Goal: Task Accomplishment & Management: Use online tool/utility

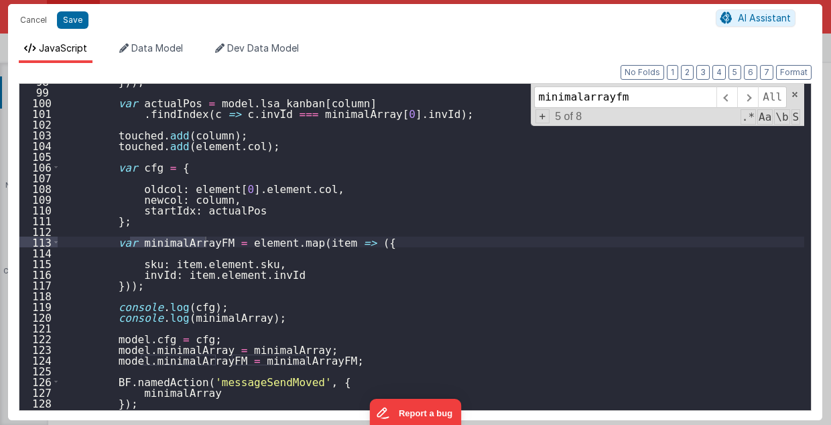
scroll to position [4837, 0]
click at [488, 44] on ul "JavaScript Data Model Dev Data Model" at bounding box center [415, 52] width 814 height 21
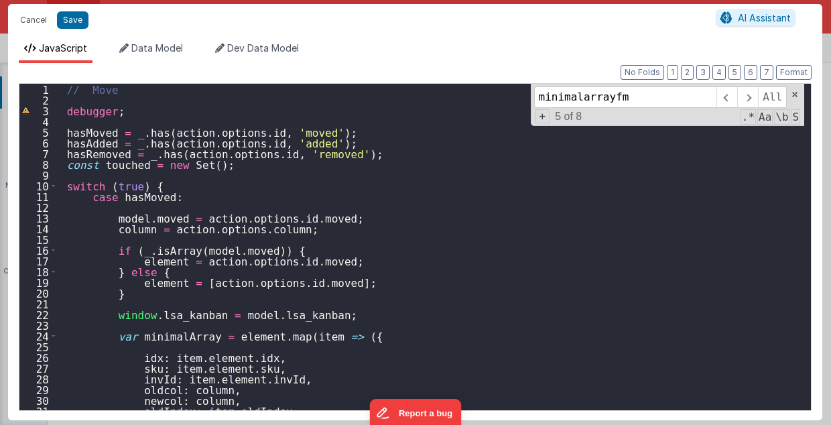
scroll to position [0, 0]
click at [38, 17] on button "Cancel" at bounding box center [33, 20] width 40 height 19
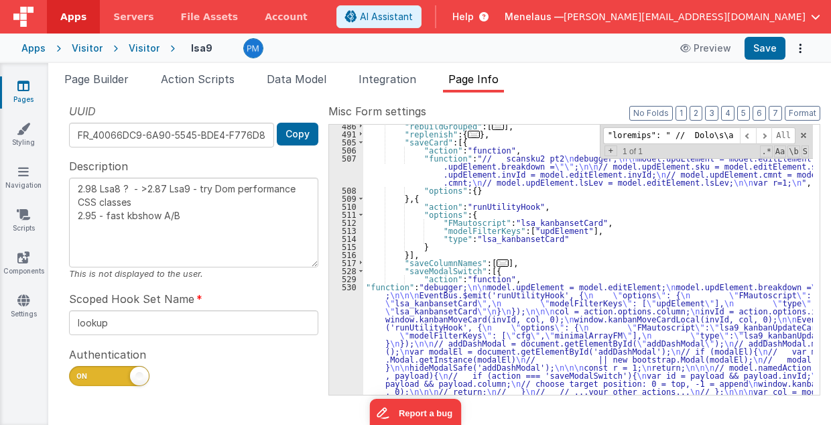
scroll to position [5212, 0]
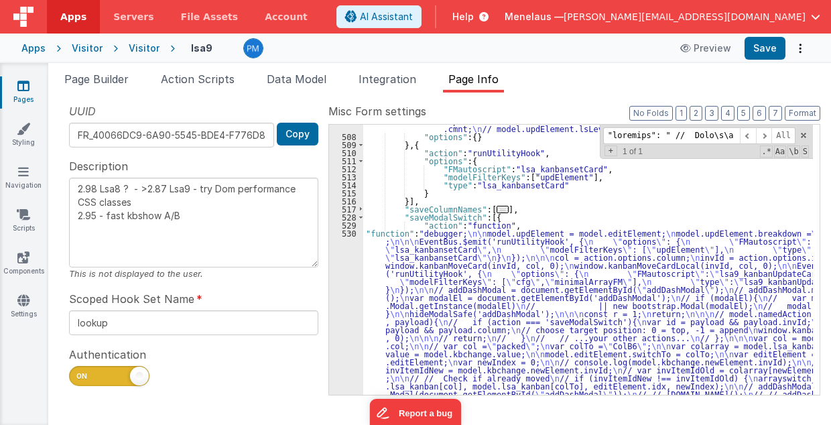
click at [421, 266] on div ""function" : "// scansku2 pt2 \n debugger; \n\n model.updElement = model.editEl…" at bounding box center [588, 413] width 450 height 625
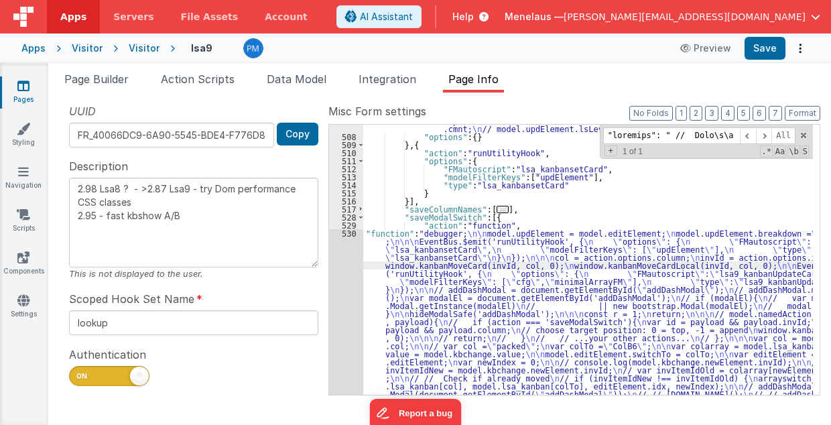
scroll to position [5376, 0]
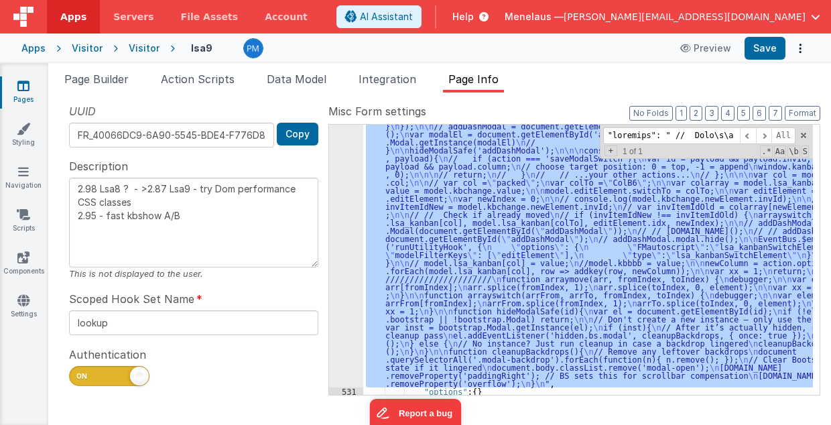
click at [351, 265] on div "530" at bounding box center [346, 227] width 34 height 322
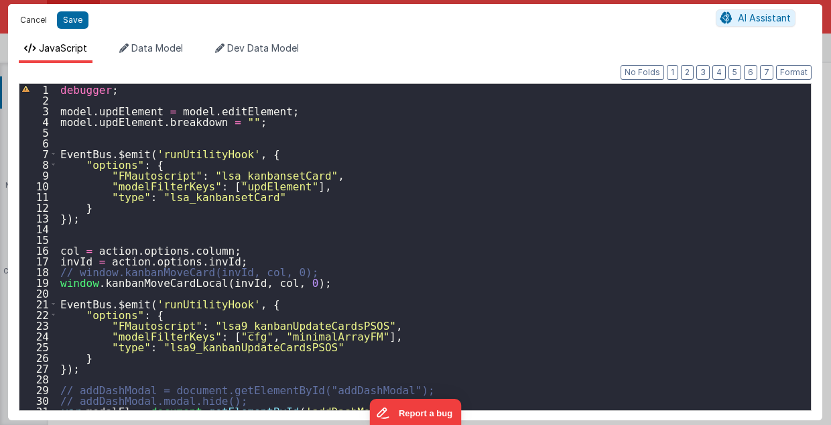
click at [35, 21] on button "Cancel" at bounding box center [33, 20] width 40 height 19
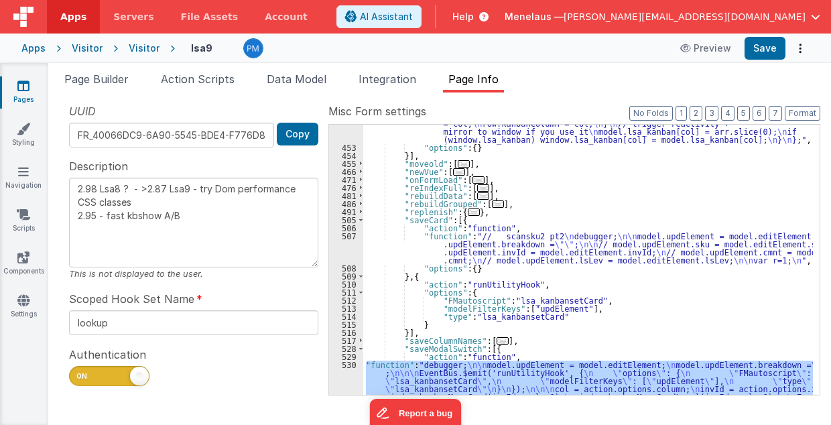
scroll to position [5081, 0]
click at [497, 249] on div ""function" : " // Move \n\n debugger; \n\n hasMoved = _.has(action.options.id, …" at bounding box center [588, 166] width 450 height 1140
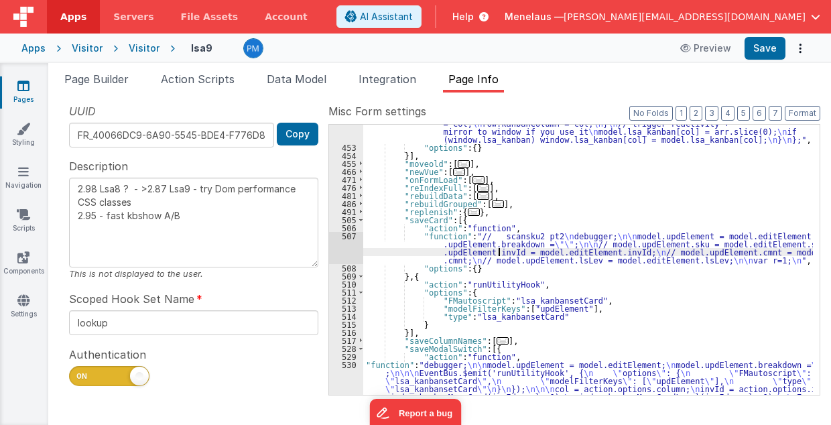
click at [343, 247] on div "507" at bounding box center [346, 248] width 34 height 32
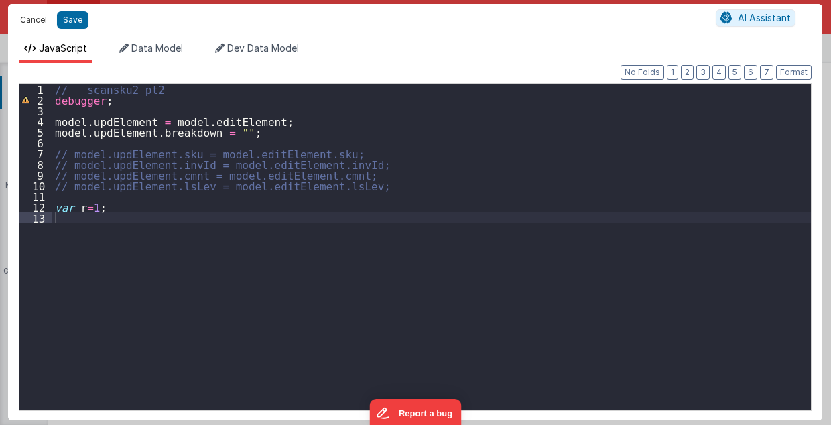
click at [27, 21] on button "Cancel" at bounding box center [33, 20] width 40 height 19
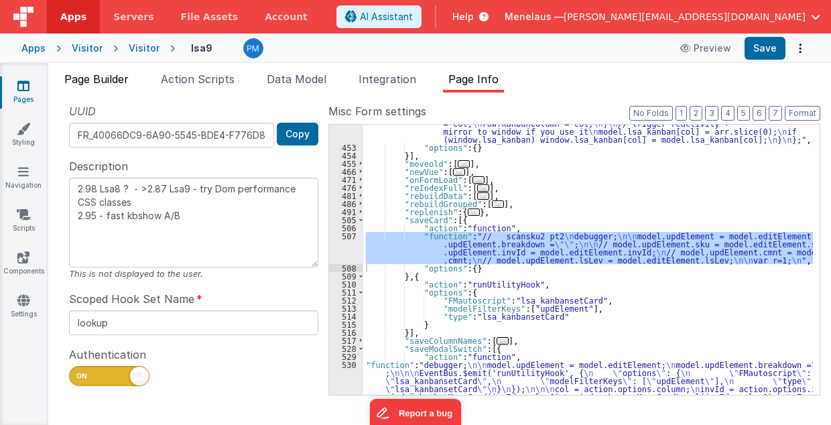
click at [108, 76] on span "Page Builder" at bounding box center [96, 78] width 64 height 13
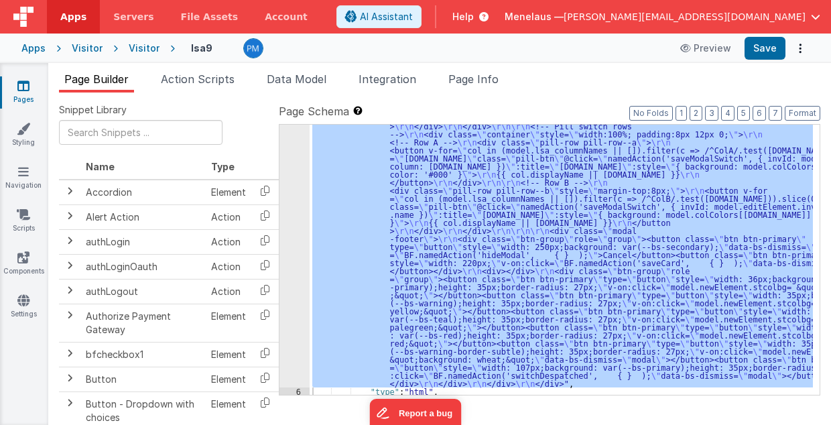
click at [439, 198] on div ""html" : "<div class= \" modal modal-xlg \" role= \" dialog \" tabindex= \" -1 …" at bounding box center [561, 260] width 503 height 270
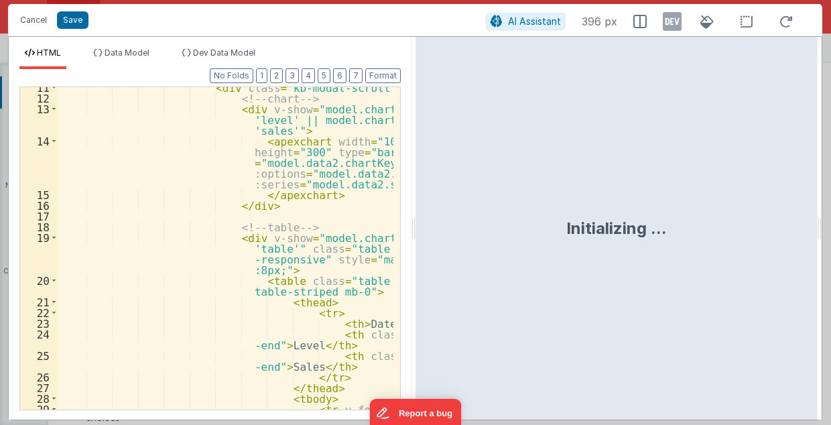
scroll to position [188, 0]
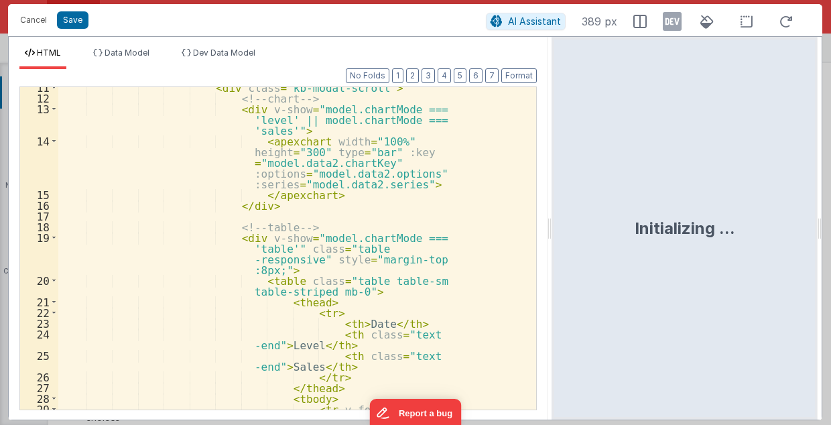
drag, startPoint x: 413, startPoint y: 236, endPoint x: 553, endPoint y: 235, distance: 140.1
click at [553, 235] on html "Cancel Save AI Assistant 389 px HTML Data Model Dev Data Model Format 7 6 5 4 3…" at bounding box center [415, 212] width 831 height 425
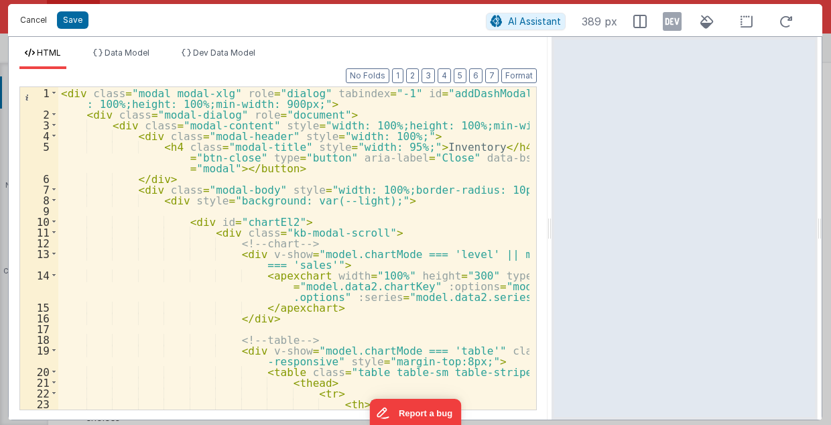
click at [35, 16] on button "Cancel" at bounding box center [33, 20] width 40 height 19
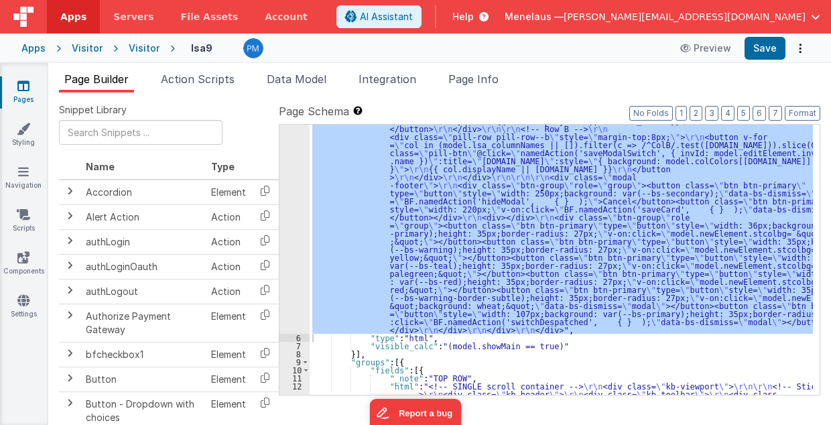
scroll to position [1086, 0]
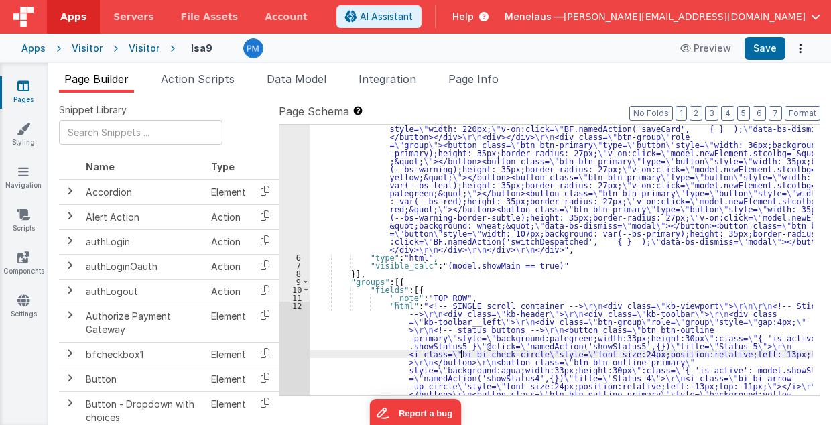
click at [461, 351] on div ""html" : "<div class= \" modal modal-xlg \" role= \" dialog \" tabindex= \" -1 …" at bounding box center [562, 328] width 504 height 2515
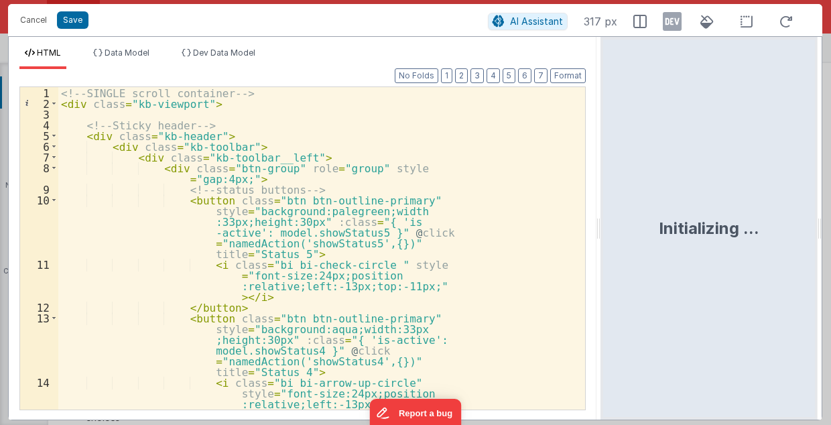
drag, startPoint x: 414, startPoint y: 230, endPoint x: 603, endPoint y: 221, distance: 188.6
click at [606, 223] on html "Cancel Save AI Assistant 317 px HTML Data Model Dev Data Model Format 7 6 5 4 3…" at bounding box center [415, 212] width 831 height 425
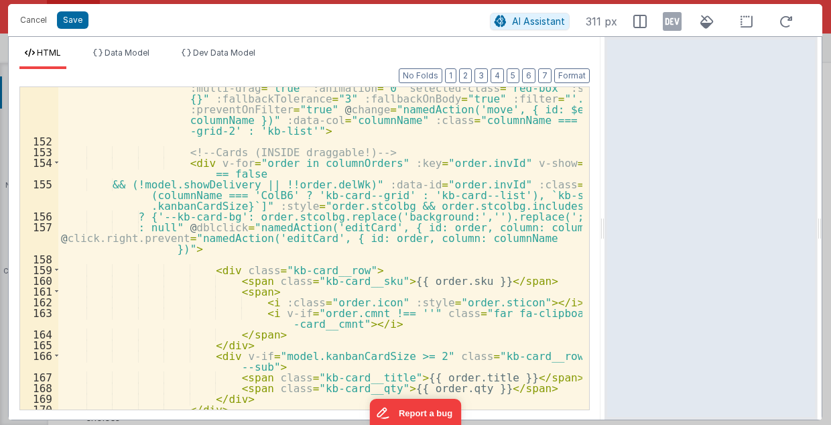
scroll to position [2279, 0]
click at [36, 19] on button "Cancel" at bounding box center [33, 20] width 40 height 19
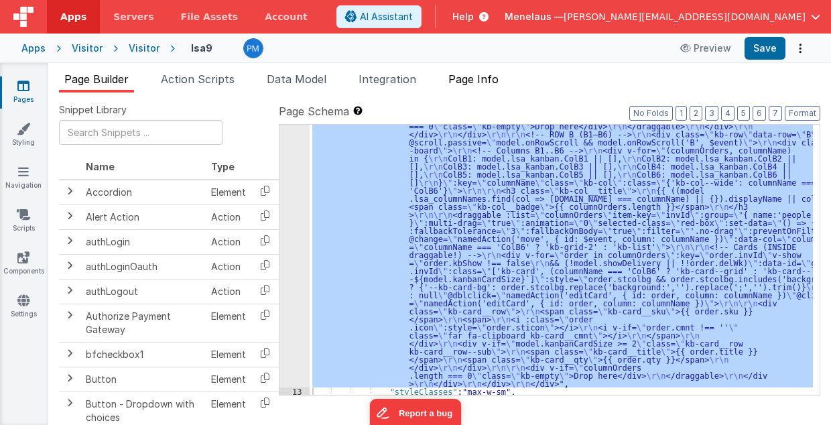
click at [493, 76] on span "Page Info" at bounding box center [473, 78] width 50 height 13
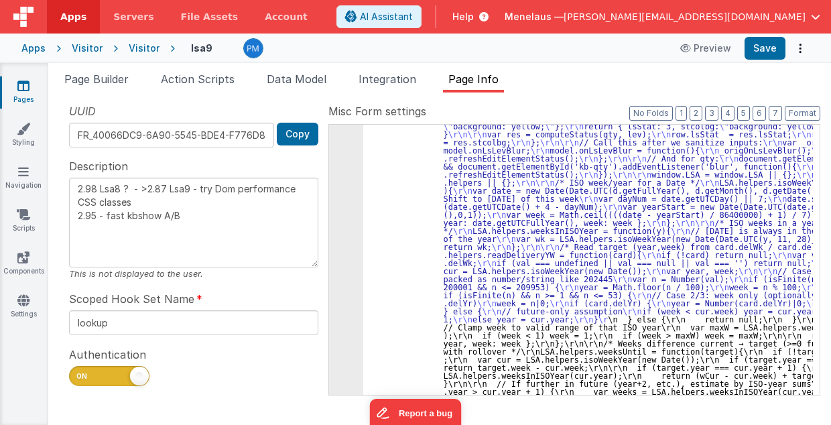
scroll to position [3526, 0]
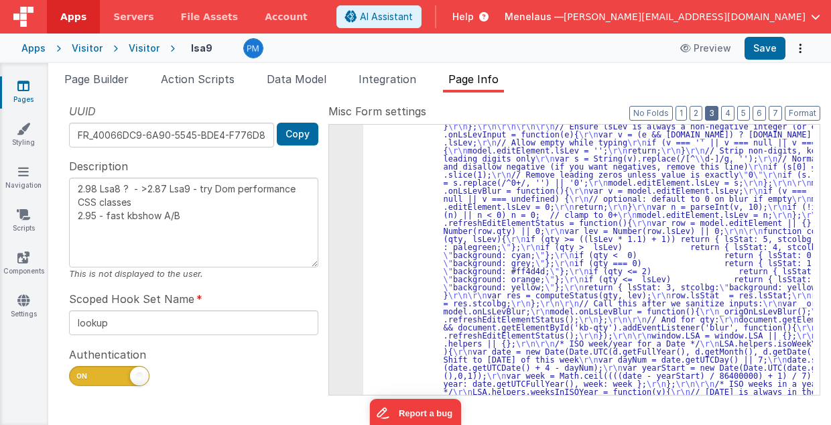
click at [717, 113] on button "3" at bounding box center [711, 113] width 13 height 15
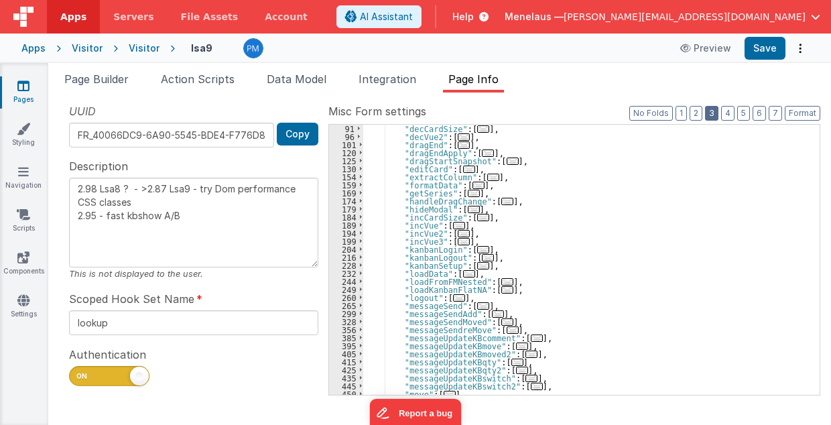
scroll to position [110, 0]
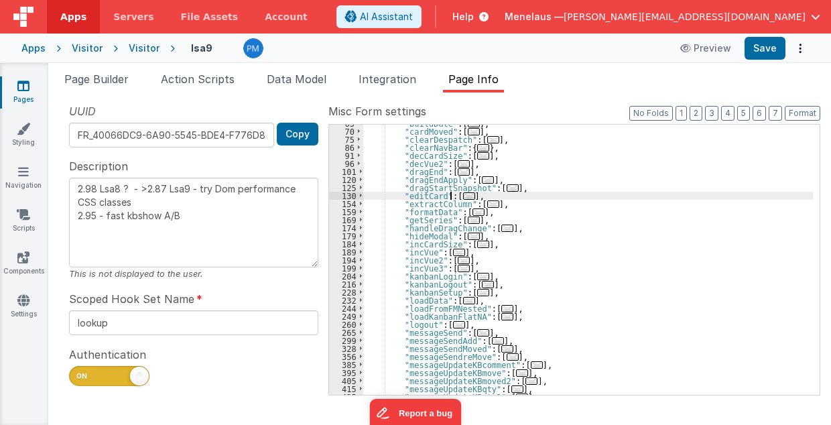
drag, startPoint x: 458, startPoint y: 194, endPoint x: 512, endPoint y: 239, distance: 69.5
click at [463, 195] on span "..." at bounding box center [469, 195] width 12 height 7
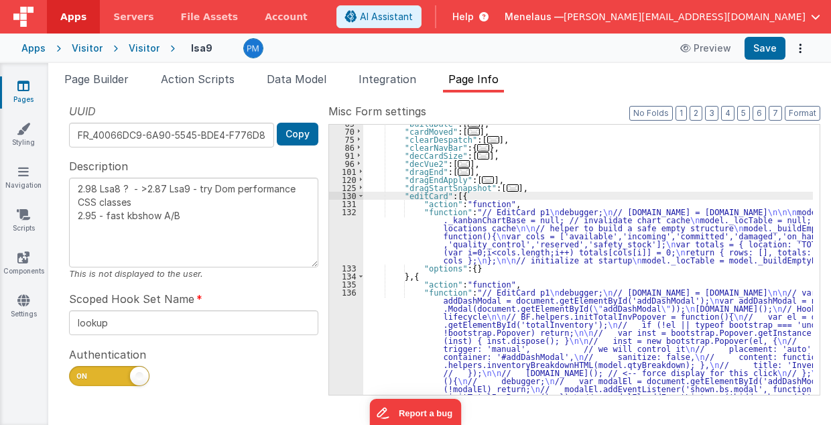
click at [513, 239] on div ""buildDate" : [ ... ] , "cardMoved" : [ ... ] , "clearDespatch" : [ ... ] , "cl…" at bounding box center [588, 331] width 450 height 424
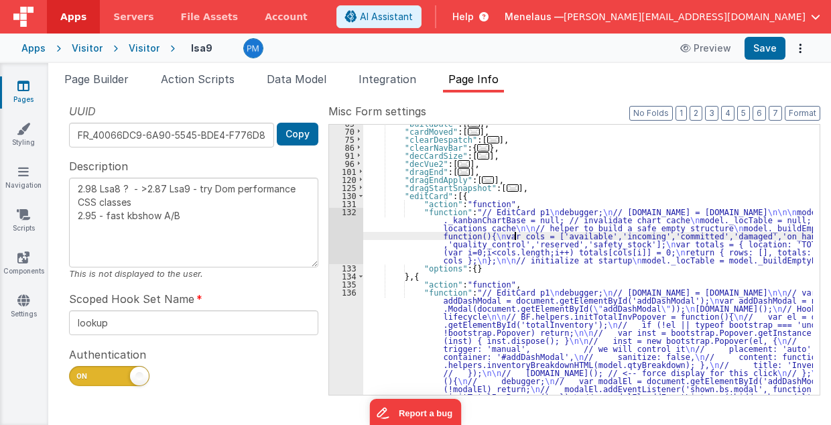
click at [349, 238] on div "132" at bounding box center [346, 236] width 34 height 56
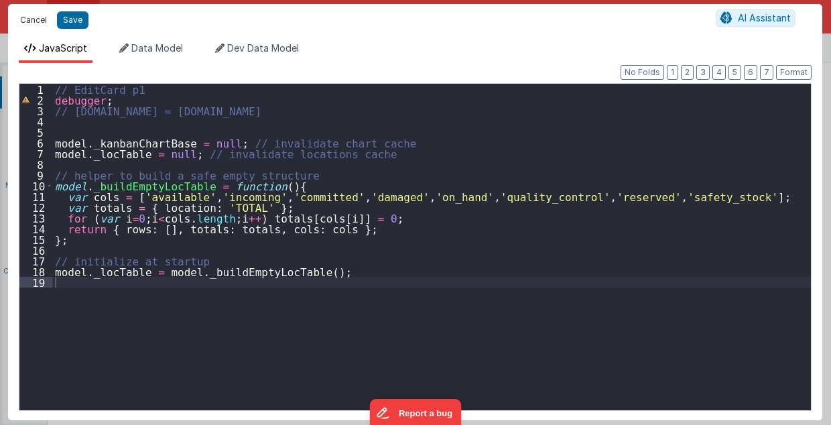
click at [42, 13] on button "Cancel" at bounding box center [33, 20] width 40 height 19
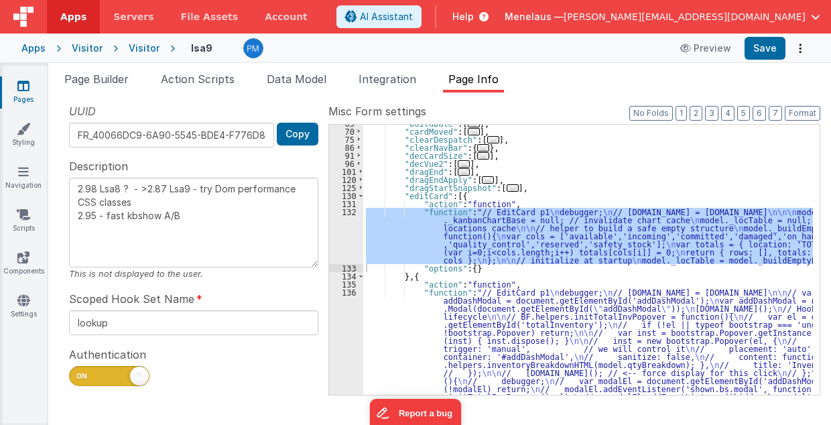
click at [511, 328] on div ""buildDate" : [ ... ] , "cardMoved" : [ ... ] , "clearDespatch" : [ ... ] , "cl…" at bounding box center [588, 331] width 450 height 424
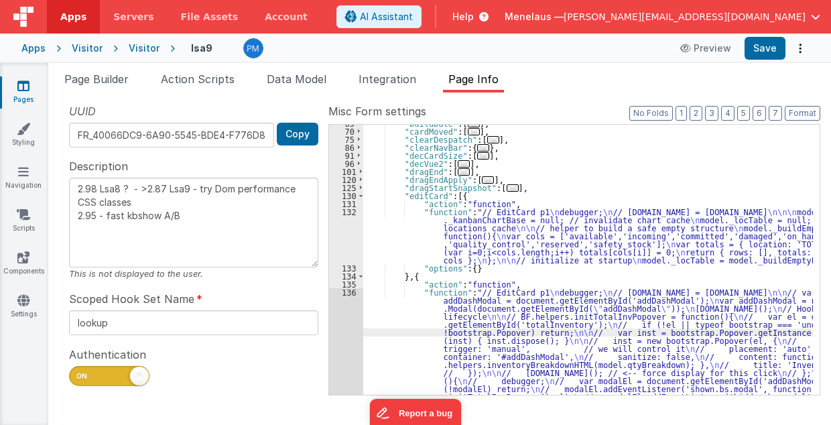
scroll to position [156, 0]
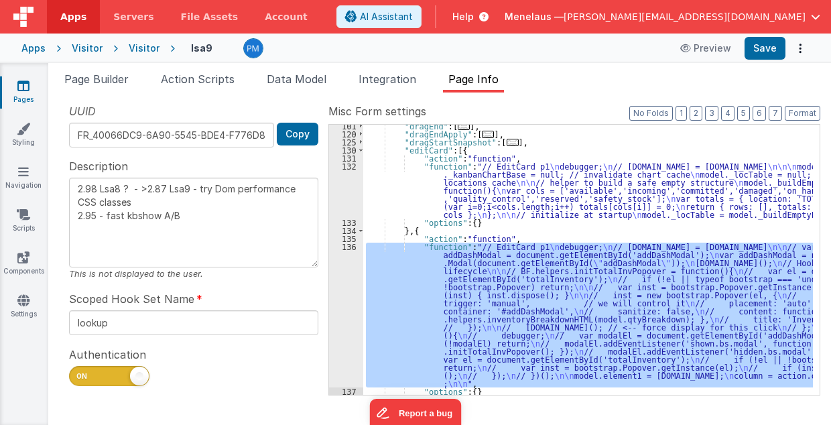
click at [352, 322] on div "136" at bounding box center [346, 315] width 34 height 145
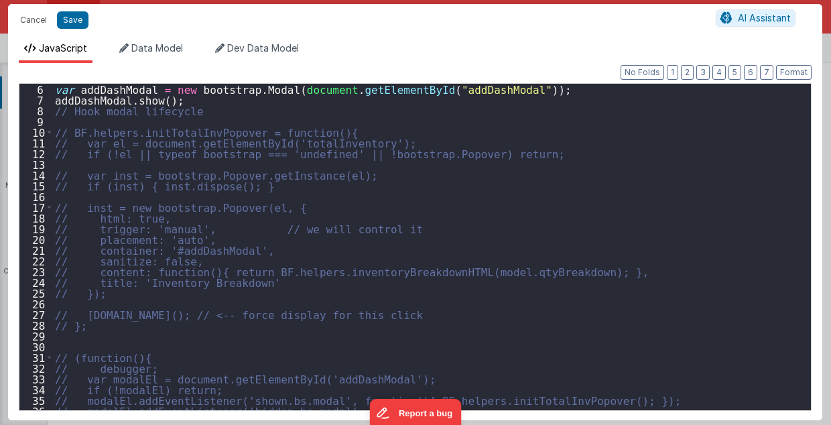
scroll to position [177, 0]
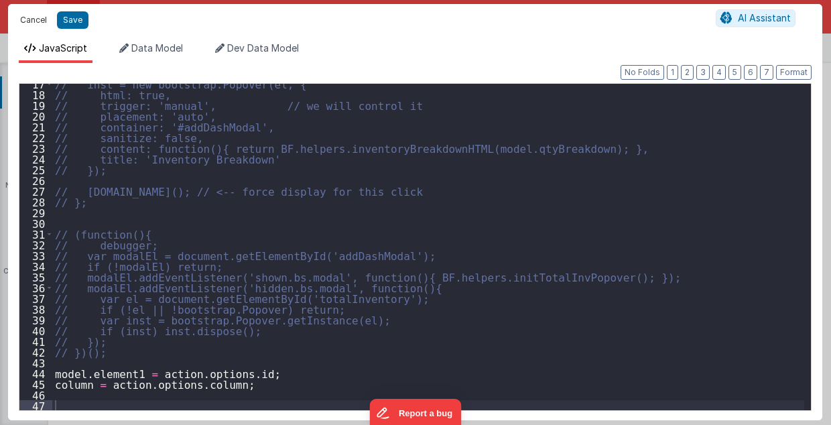
click at [27, 23] on button "Cancel" at bounding box center [33, 20] width 40 height 19
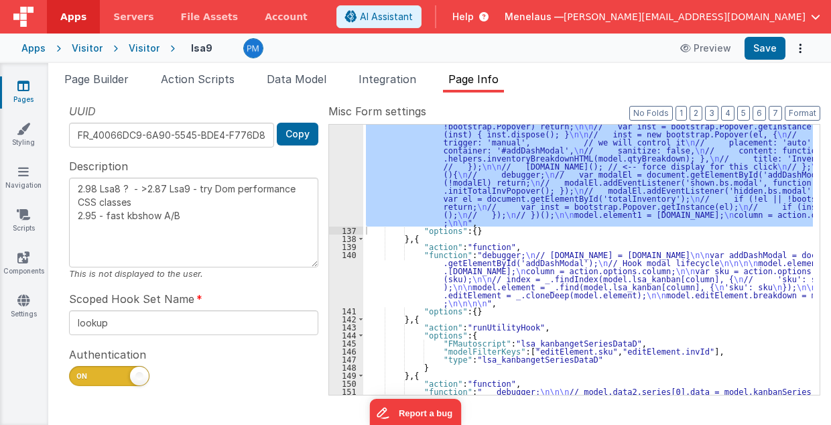
scroll to position [316, 0]
click at [490, 265] on div ""function" : "// EditCard p1 \n debugger; \n // action.options.model.id = model…" at bounding box center [588, 318] width 450 height 472
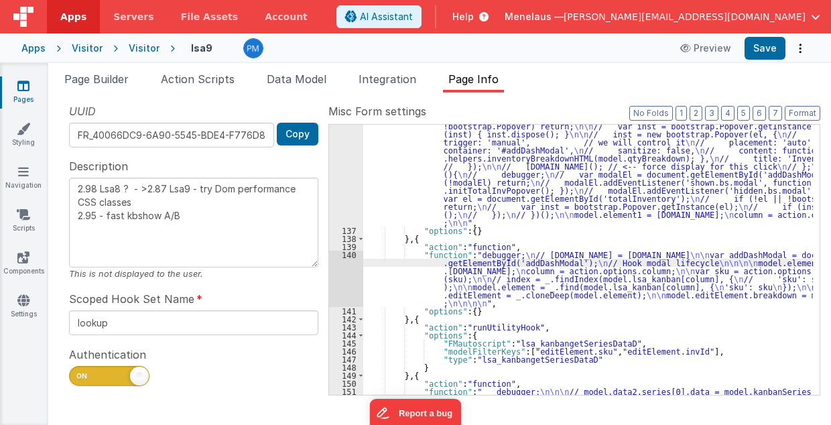
click at [338, 279] on div "140" at bounding box center [346, 279] width 34 height 56
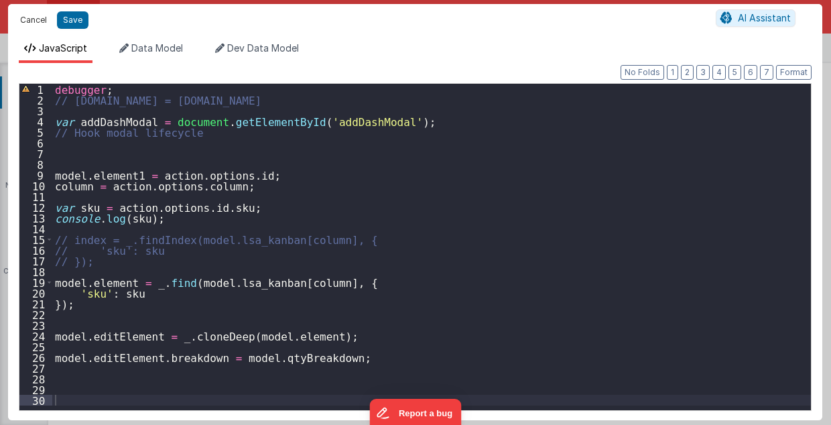
click at [32, 20] on button "Cancel" at bounding box center [33, 20] width 40 height 19
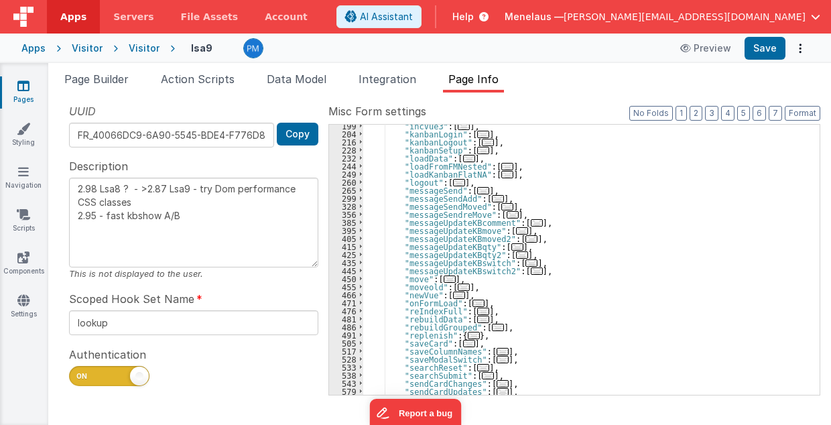
scroll to position [772, 0]
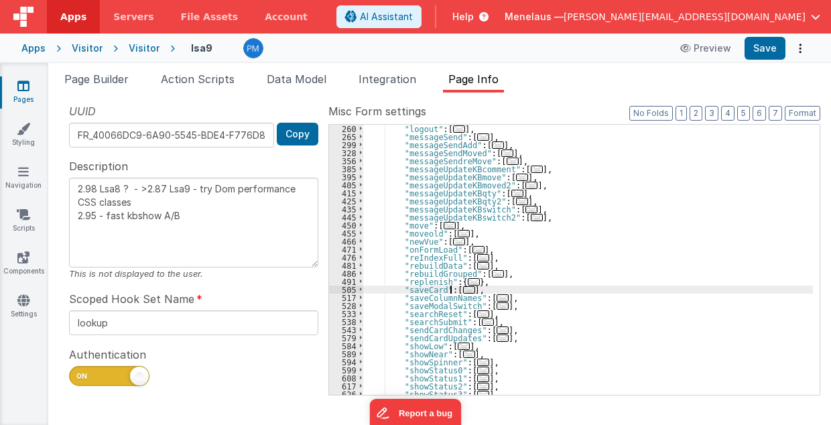
click at [463, 288] on span "..." at bounding box center [469, 289] width 12 height 7
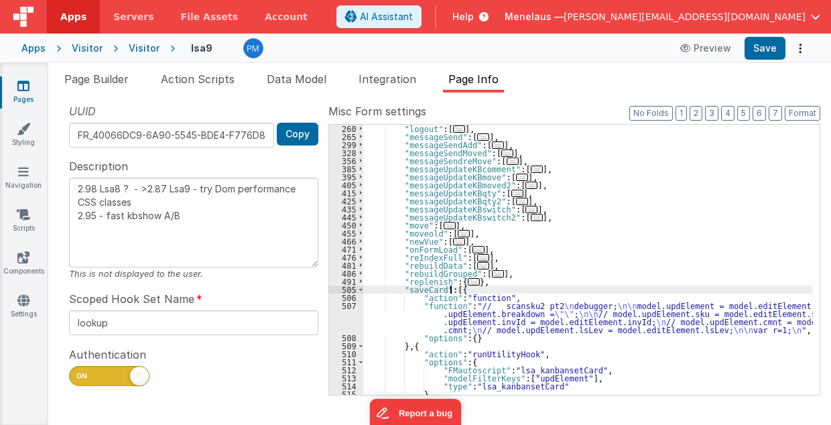
scroll to position [853, 0]
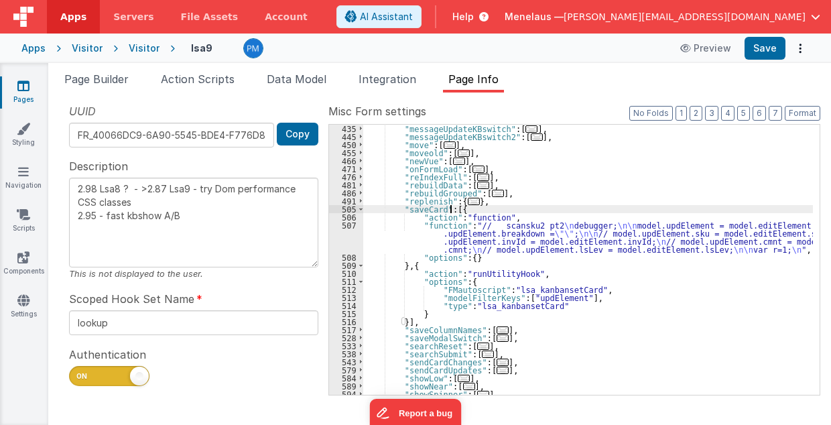
click at [497, 338] on span "..." at bounding box center [503, 337] width 12 height 7
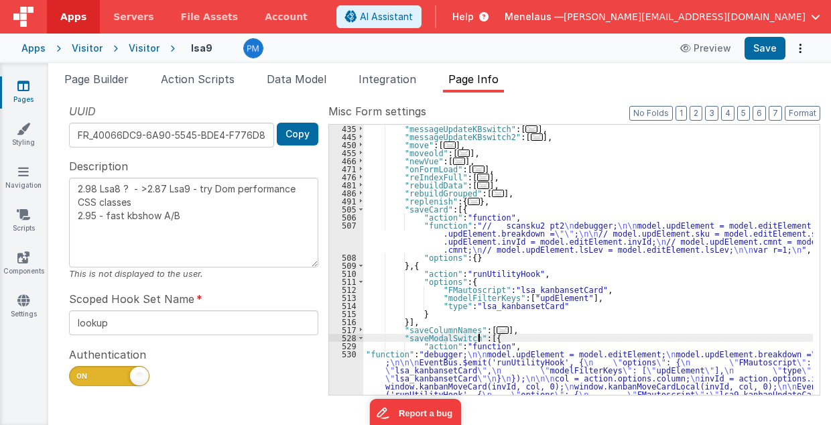
click at [463, 374] on div ""messageUpdateKBswitch" : [ ... ] , "messageUpdateKBswitch2" : [ ... ] , "move"…" at bounding box center [588, 425] width 450 height 601
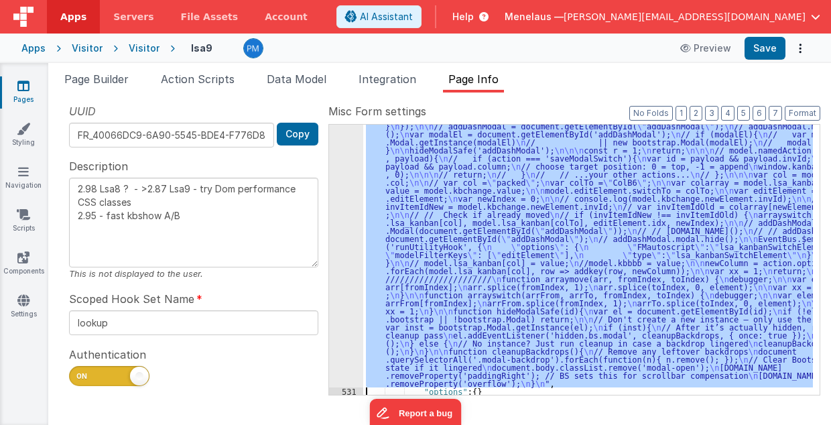
scroll to position [1137, 0]
click at [345, 277] on div "530" at bounding box center [346, 227] width 34 height 322
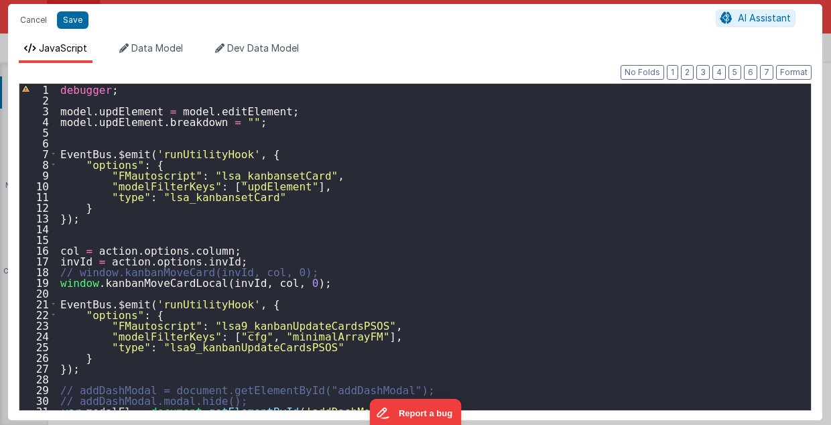
click at [63, 141] on div "debugger ; model . updElement = model . editElement ; model . updElement . brea…" at bounding box center [431, 258] width 747 height 349
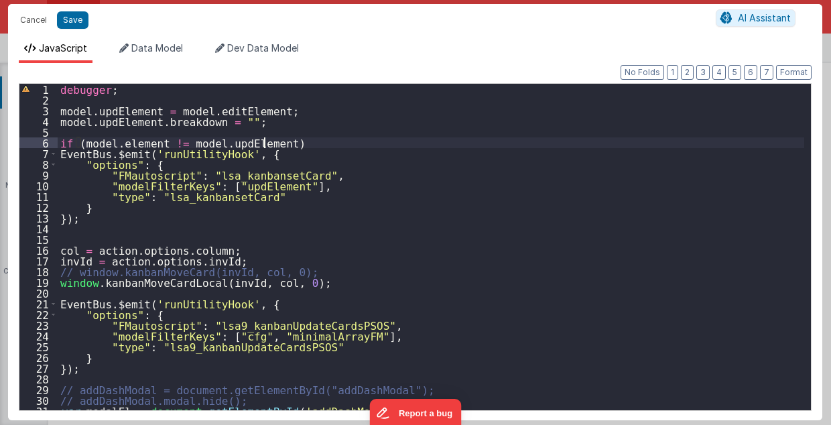
click at [308, 141] on div "debugger ; model . updElement = model . editElement ; model . updElement . brea…" at bounding box center [431, 258] width 747 height 349
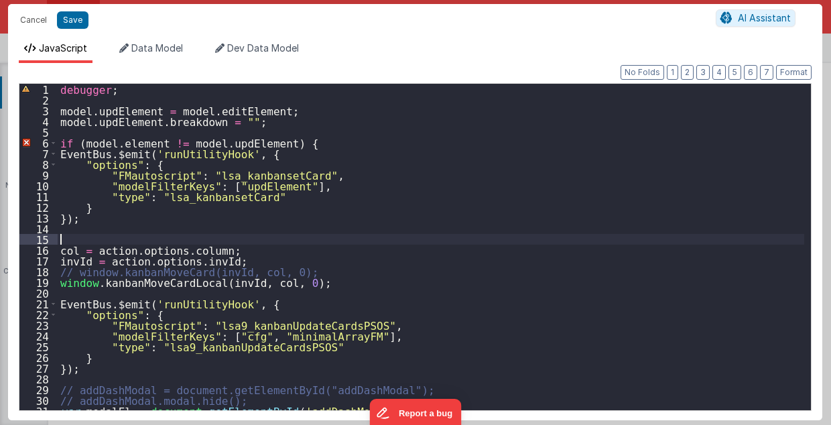
click at [73, 236] on div "debugger ; model . updElement = model . editElement ; model . updElement . brea…" at bounding box center [431, 258] width 747 height 349
drag, startPoint x: 802, startPoint y: 70, endPoint x: 688, endPoint y: 131, distance: 129.6
click at [802, 70] on button "Format" at bounding box center [794, 72] width 36 height 15
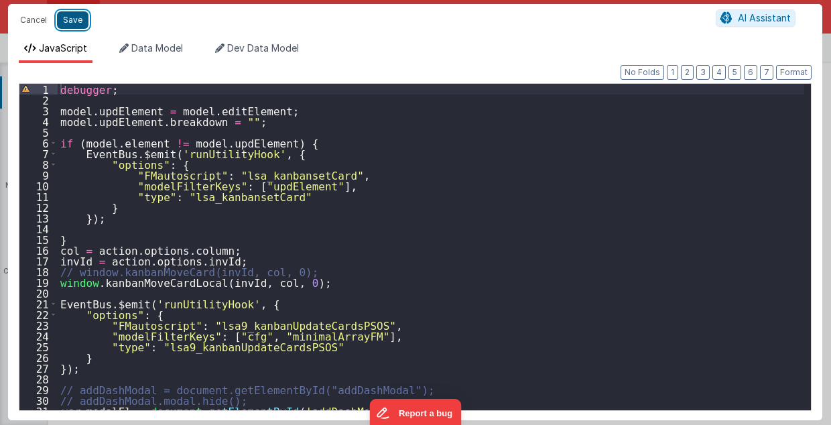
click at [64, 21] on button "Save" at bounding box center [73, 19] width 32 height 17
type textarea "2.98 Lsa8 ? - >2.87 Lsa9 - try Dom performance CSS classes 2.95 - fast kbshow A…"
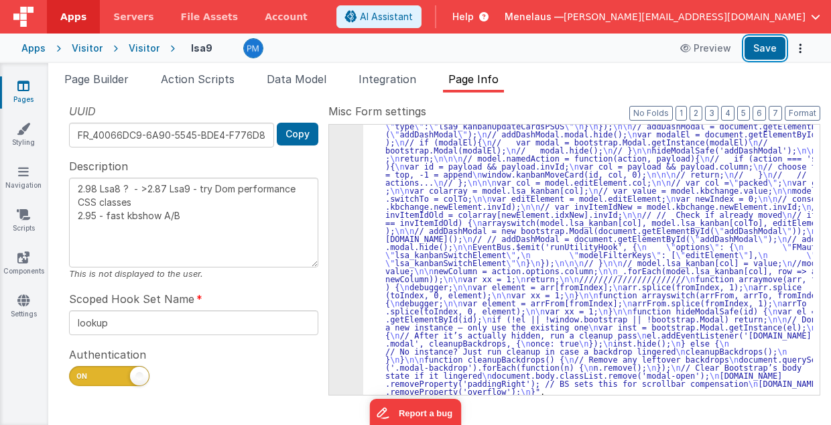
click at [765, 42] on button "Save" at bounding box center [765, 48] width 41 height 23
click at [757, 44] on button "Save" at bounding box center [765, 48] width 41 height 23
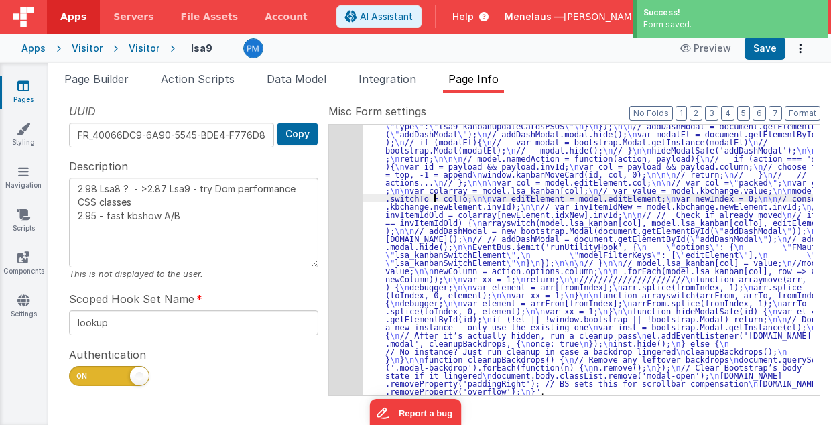
click at [433, 195] on div ""function" : "debugger; \n\n model.updElement = model.editElement; \n model.upd…" at bounding box center [588, 370] width 450 height 609
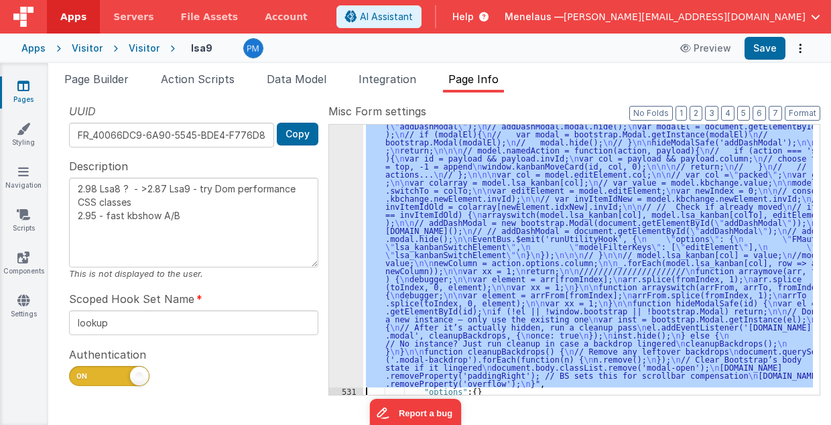
scroll to position [1145, 0]
click at [345, 219] on div "530" at bounding box center [346, 223] width 34 height 330
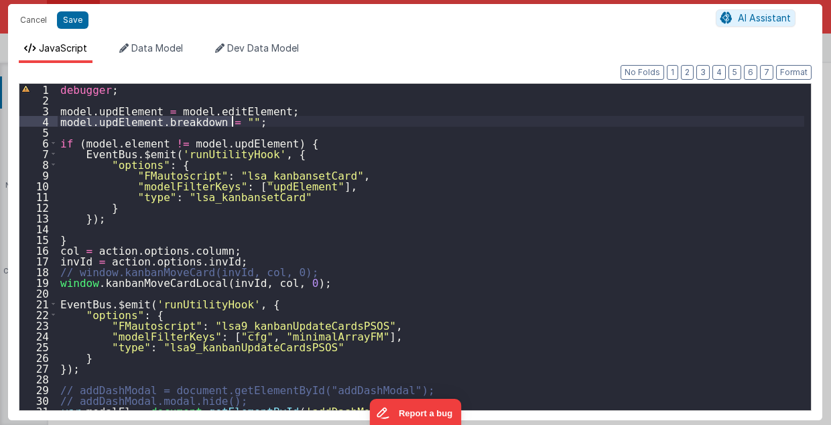
drag, startPoint x: 59, startPoint y: 122, endPoint x: 240, endPoint y: 122, distance: 181.0
click at [240, 122] on div "debugger ; model . updElement = model . editElement ; model . updElement . brea…" at bounding box center [431, 258] width 747 height 349
click at [282, 144] on div "debugger ; model . updElement = model . editElement ; model . updElement . brea…" at bounding box center [431, 258] width 747 height 349
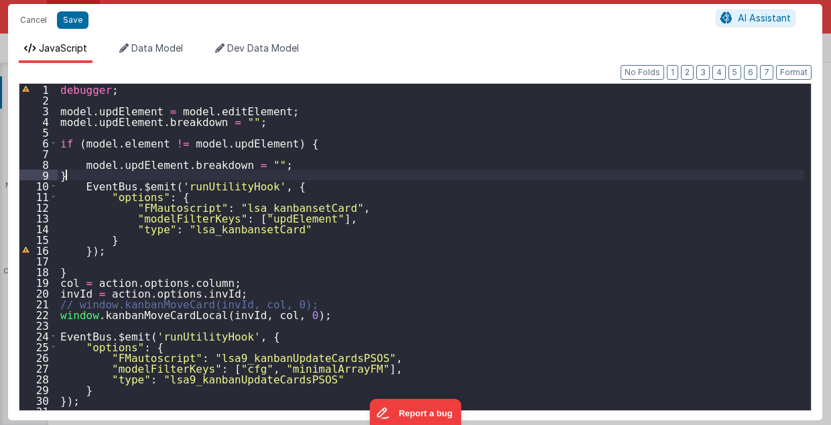
click at [67, 172] on div "debugger ; model . updElement = model . editElement ; model . updElement . brea…" at bounding box center [431, 258] width 747 height 349
click at [790, 74] on button "Format" at bounding box center [794, 72] width 36 height 15
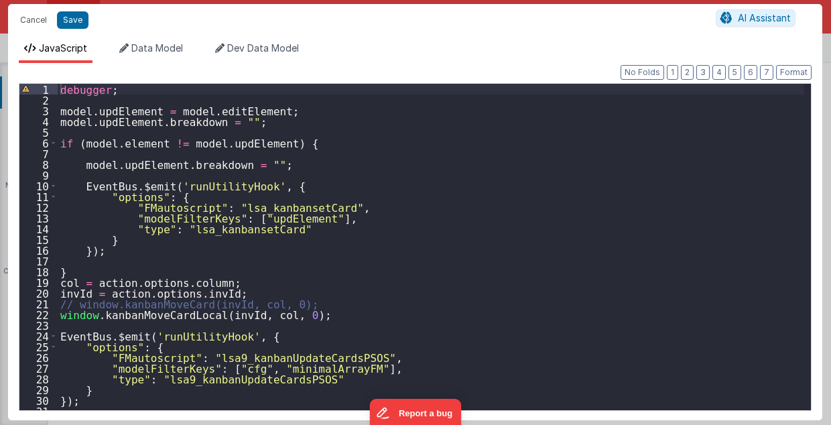
click at [286, 172] on div "debugger ; model . updElement = model . editElement ; model . updElement . brea…" at bounding box center [431, 258] width 747 height 349
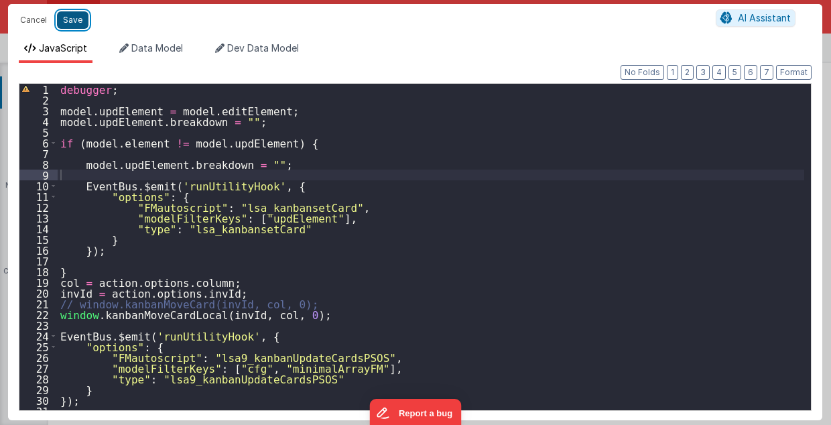
click at [64, 19] on button "Save" at bounding box center [73, 19] width 32 height 17
type textarea "2.98 Lsa8 ? - >2.87 Lsa9 - try Dom performance CSS classes 2.95 - fast kbshow A…"
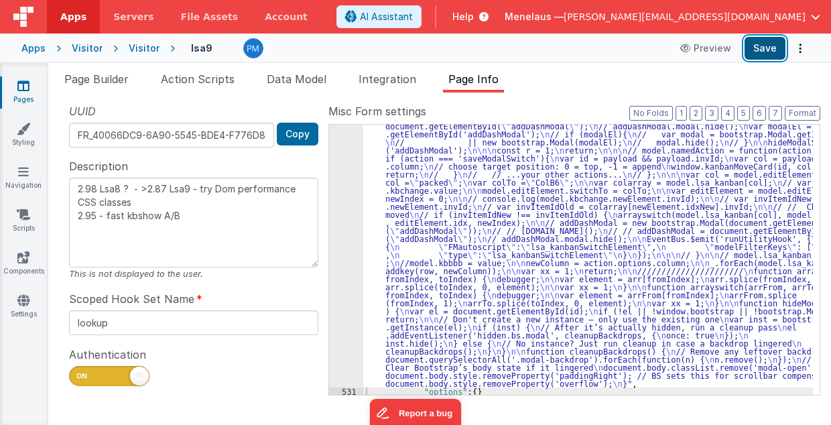
click at [763, 44] on button "Save" at bounding box center [765, 48] width 41 height 23
drag, startPoint x: 537, startPoint y: 198, endPoint x: 472, endPoint y: 198, distance: 65.0
click at [537, 198] on div ""function" : "debugger; \n\n model.updElement = model.editElement; \n model.upd…" at bounding box center [588, 362] width 450 height 609
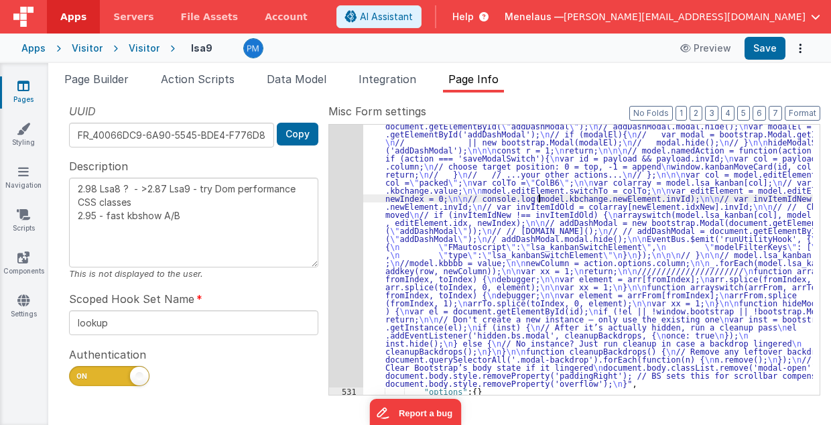
click at [343, 196] on div "530" at bounding box center [346, 223] width 34 height 330
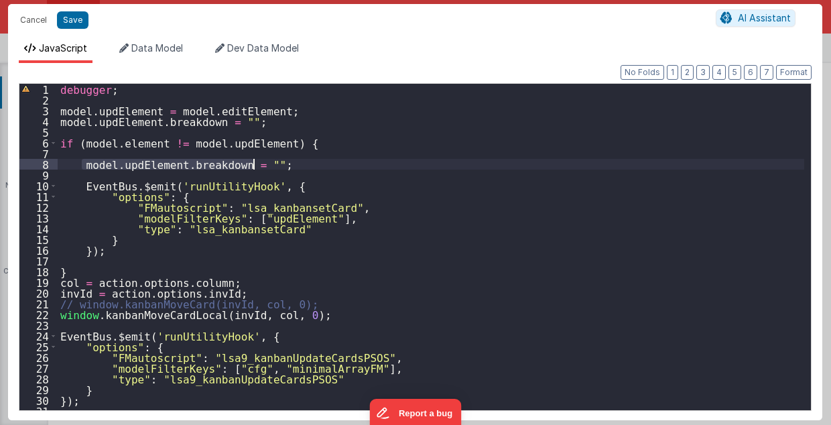
drag, startPoint x: 83, startPoint y: 164, endPoint x: 315, endPoint y: 164, distance: 231.9
click at [315, 164] on div "debugger ; model . updElement = model . editElement ; model . updElement . brea…" at bounding box center [431, 258] width 747 height 349
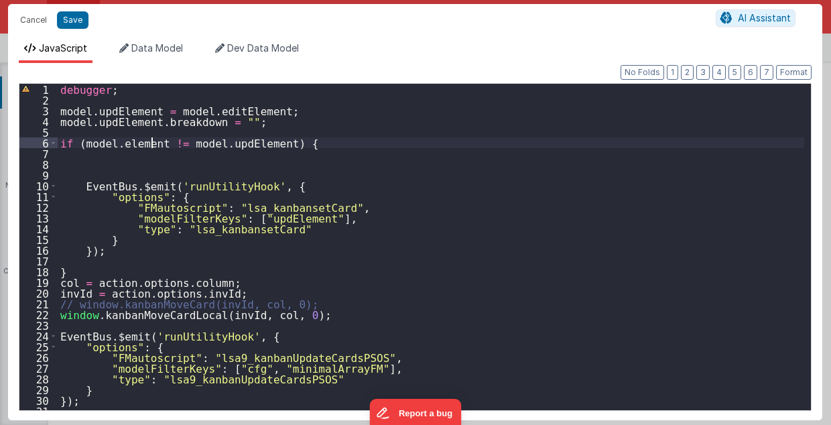
click at [151, 143] on div "debugger ; model . updElement = model . editElement ; model . updElement . brea…" at bounding box center [431, 258] width 747 height 349
click at [152, 142] on div "debugger ; model . updElement = model . editElement ; model . updElement . brea…" at bounding box center [431, 258] width 747 height 349
click at [180, 141] on div "debugger ; model . updElement = model . editElement ; model . updElement . brea…" at bounding box center [431, 258] width 747 height 349
drag, startPoint x: 151, startPoint y: 142, endPoint x: 182, endPoint y: 143, distance: 30.2
click at [182, 143] on div "debugger ; model . updElement = model . editElement ; model . updElement . brea…" at bounding box center [431, 258] width 747 height 349
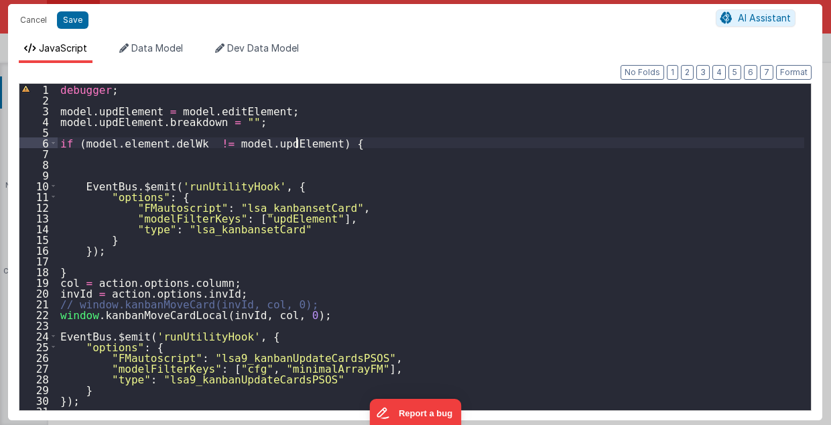
click at [298, 143] on div "debugger ; model . updElement = model . editElement ; model . updElement . brea…" at bounding box center [431, 258] width 747 height 349
drag, startPoint x: 76, startPoint y: 139, endPoint x: 336, endPoint y: 141, distance: 259.4
click at [336, 141] on div "debugger ; model . updElement = model . editElement ; model . updElement . brea…" at bounding box center [431, 258] width 747 height 349
click at [354, 141] on div "debugger ; model . updElement = model . editElement ; model . updElement . brea…" at bounding box center [431, 258] width 747 height 349
paste textarea
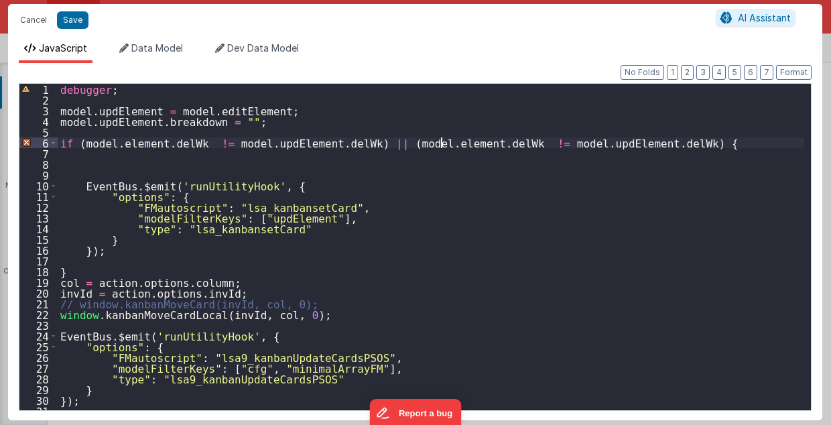
click at [441, 143] on div "debugger ; model . updElement = model . editElement ; model . updElement . brea…" at bounding box center [431, 258] width 747 height 349
click at [442, 143] on div "debugger ; model . updElement = model . editElement ; model . updElement . brea…" at bounding box center [431, 258] width 747 height 349
click at [594, 145] on div "debugger ; model . updElement = model . editElement ; model . updElement . brea…" at bounding box center [431, 258] width 747 height 349
click at [601, 140] on div "debugger ; model . updElement = model . editElement ; model . updElement . brea…" at bounding box center [431, 258] width 747 height 349
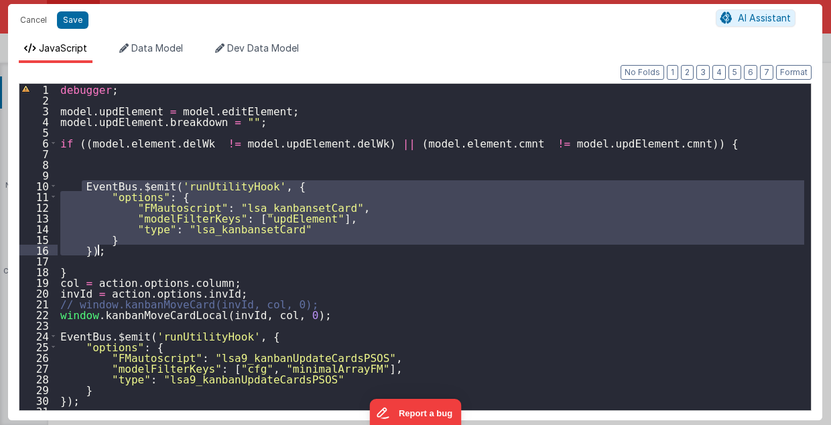
drag, startPoint x: 79, startPoint y: 182, endPoint x: 121, endPoint y: 251, distance: 80.6
click at [121, 251] on div "debugger ; model . updElement = model . editElement ; model . updElement . brea…" at bounding box center [431, 258] width 747 height 349
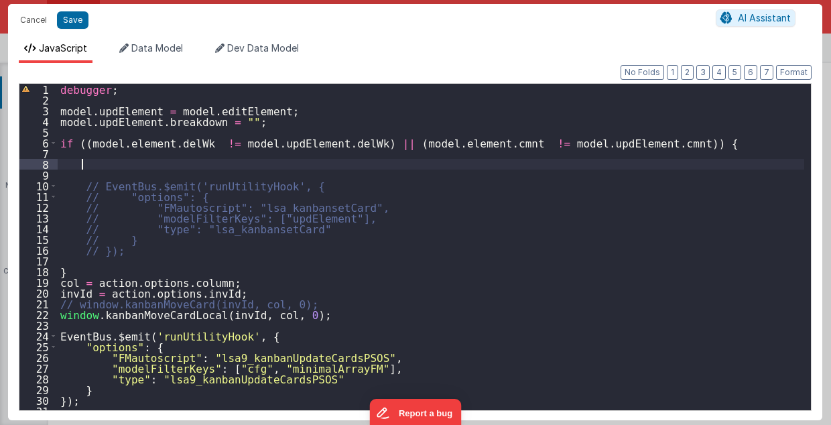
click at [202, 164] on div "debugger ; model . updElement = model . editElement ; model . updElement . brea…" at bounding box center [431, 258] width 747 height 349
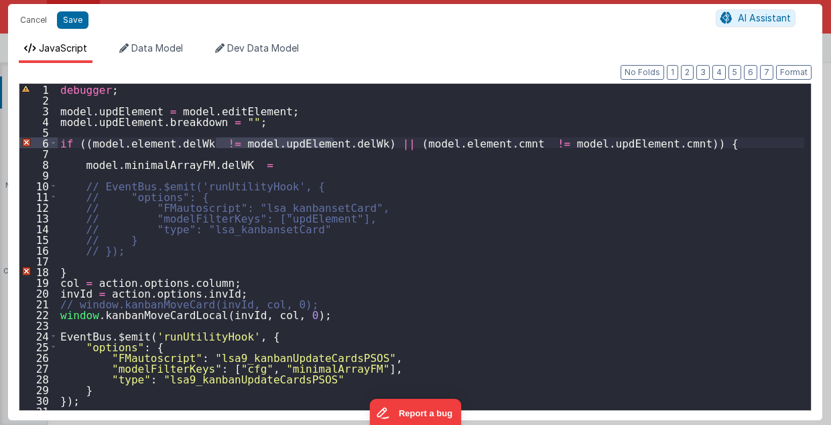
drag, startPoint x: 217, startPoint y: 143, endPoint x: 334, endPoint y: 139, distance: 117.4
click at [334, 139] on div "debugger ; model . updElement = model . editElement ; model . updElement . brea…" at bounding box center [431, 258] width 747 height 349
click at [248, 162] on div "debugger ; model . updElement = model . editElement ; model . updElement . brea…" at bounding box center [431, 258] width 747 height 349
paste textarea
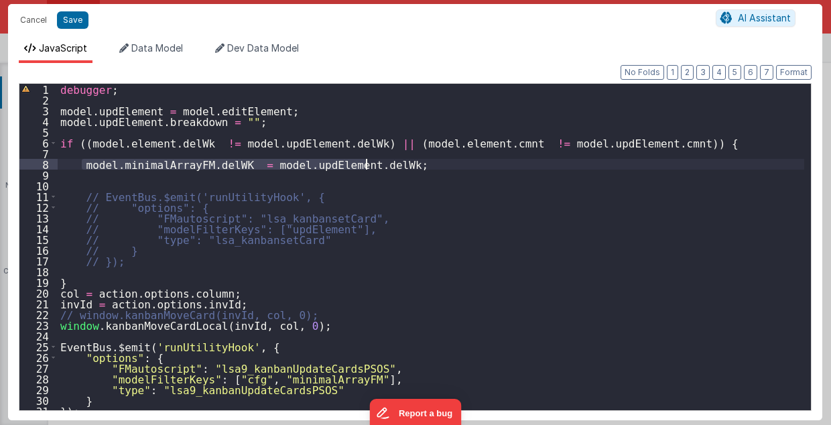
drag, startPoint x: 81, startPoint y: 166, endPoint x: 377, endPoint y: 164, distance: 295.6
click at [377, 164] on div "debugger ; model . updElement = model . editElement ; model . updElement . brea…" at bounding box center [431, 258] width 747 height 349
click at [377, 164] on div "debugger ; model . updElement = model . editElement ; model . updElement . brea…" at bounding box center [431, 247] width 747 height 326
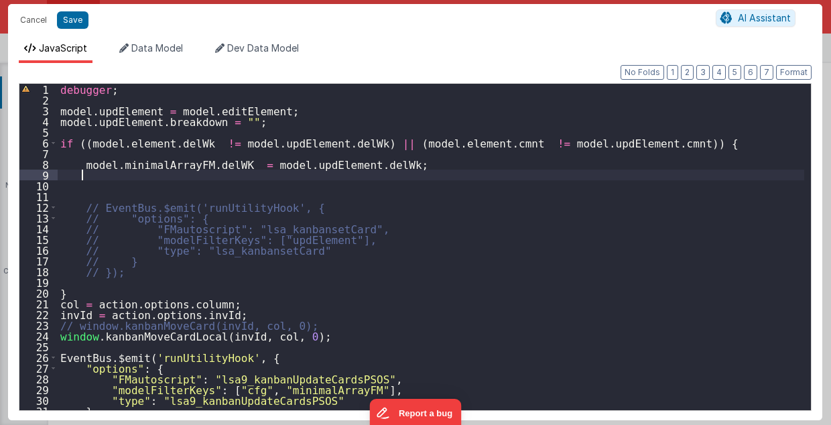
paste textarea
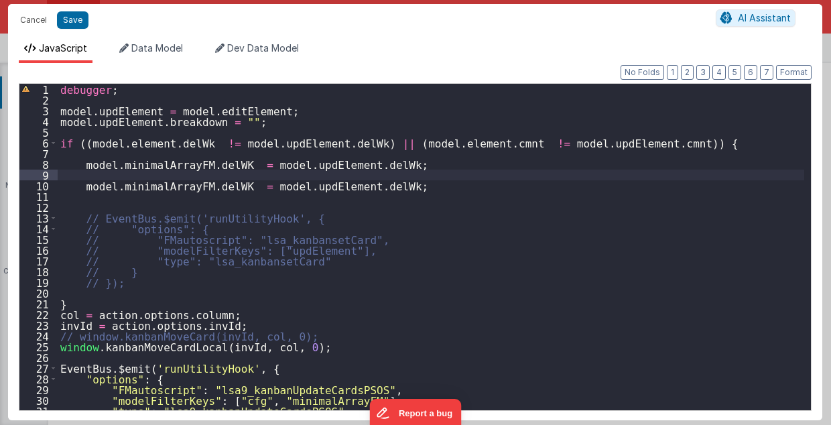
click at [206, 184] on div "debugger ; model . updElement = model . editElement ; model . updElement . brea…" at bounding box center [431, 258] width 747 height 349
click at [336, 186] on div "debugger ; model . updElement = model . editElement ; model . updElement . brea…" at bounding box center [431, 258] width 747 height 349
click at [82, 145] on div "debugger ; model . updElement = model . editElement ; model . updElement . brea…" at bounding box center [431, 258] width 747 height 349
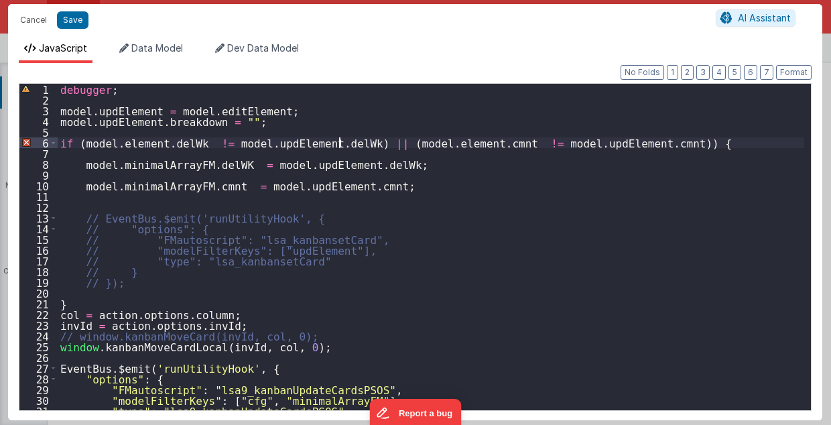
click at [339, 142] on div "debugger ; model . updElement = model . editElement ; model . updElement . brea…" at bounding box center [431, 258] width 747 height 349
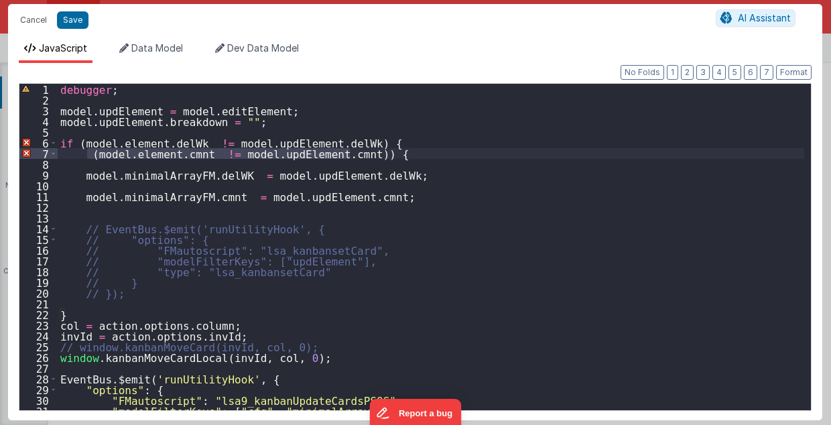
drag, startPoint x: 85, startPoint y: 153, endPoint x: 351, endPoint y: 156, distance: 266.1
click at [351, 156] on div "debugger ; model . updElement = model . editElement ; model . updElement . brea…" at bounding box center [431, 258] width 747 height 349
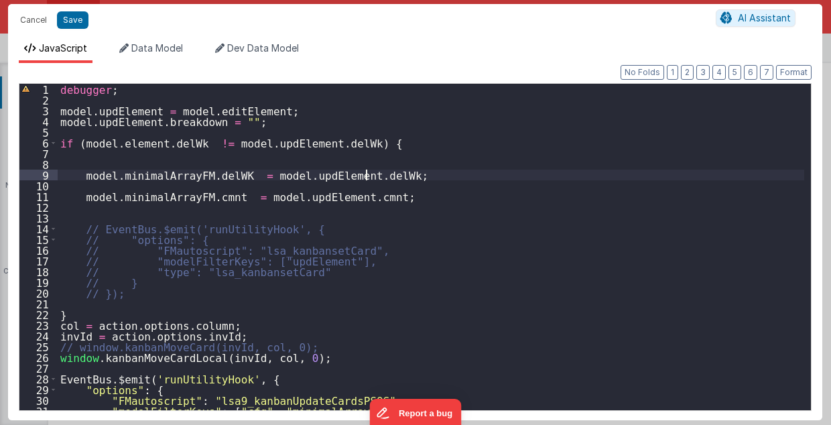
click at [374, 177] on div "debugger ; model . updElement = model . editElement ; model . updElement . brea…" at bounding box center [431, 258] width 747 height 349
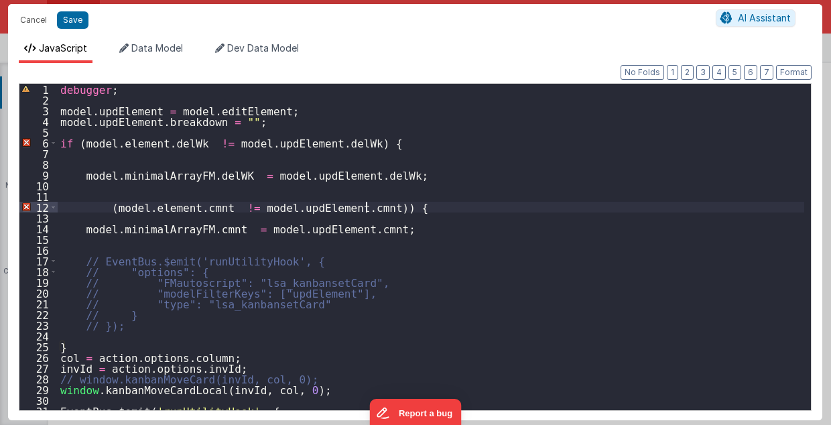
click at [90, 190] on div "debugger ; model . updElement = model . editElement ; model . updElement . brea…" at bounding box center [431, 258] width 747 height 349
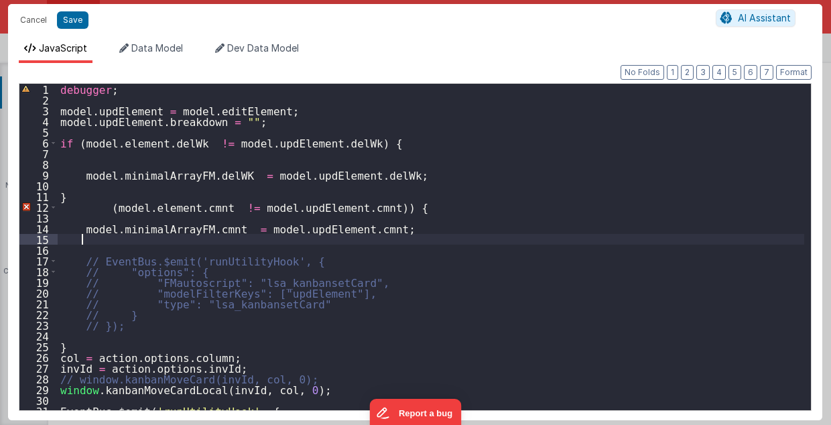
click at [82, 240] on div "debugger ; model . updElement = model . editElement ; model . updElement . brea…" at bounding box center [431, 258] width 747 height 349
click at [263, 153] on div "debugger ; model . updElement = model . editElement ; model . updElement . brea…" at bounding box center [431, 258] width 747 height 349
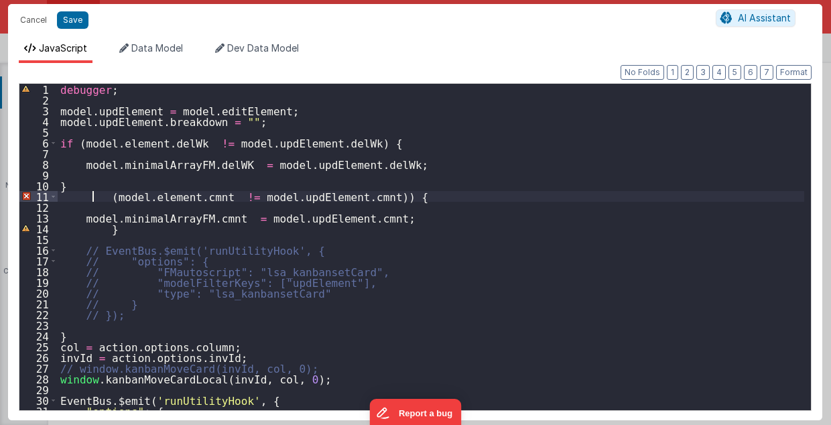
click at [92, 192] on div "debugger ; model . updElement = model . editElement ; model . updElement . brea…" at bounding box center [431, 258] width 747 height 349
drag, startPoint x: 358, startPoint y: 198, endPoint x: 375, endPoint y: 196, distance: 17.6
click at [358, 198] on div "debugger ; model . updElement = model . editElement ; model . updElement . brea…" at bounding box center [431, 258] width 747 height 349
click at [795, 74] on button "Format" at bounding box center [794, 72] width 36 height 15
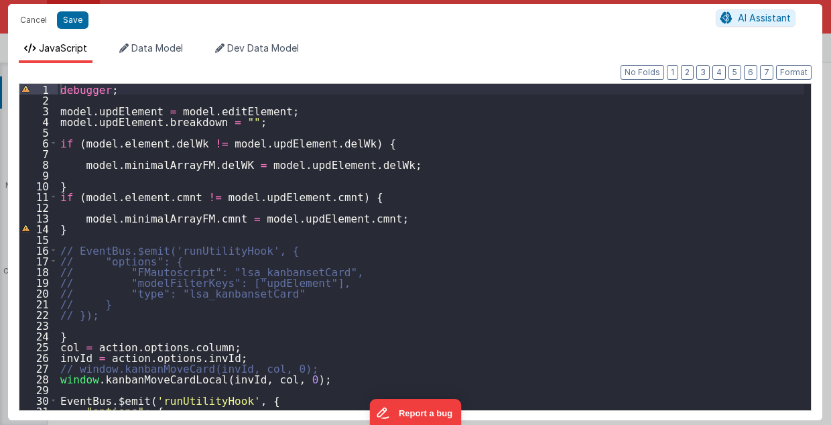
click at [123, 210] on div "debugger ; model . updElement = model . editElement ; model . updElement . brea…" at bounding box center [431, 258] width 747 height 349
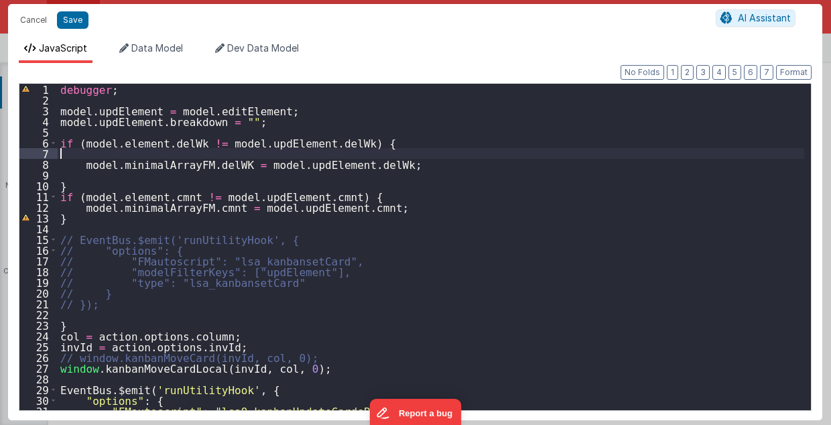
click at [177, 151] on div "debugger ; model . updElement = model . editElement ; model . updElement . brea…" at bounding box center [431, 258] width 747 height 349
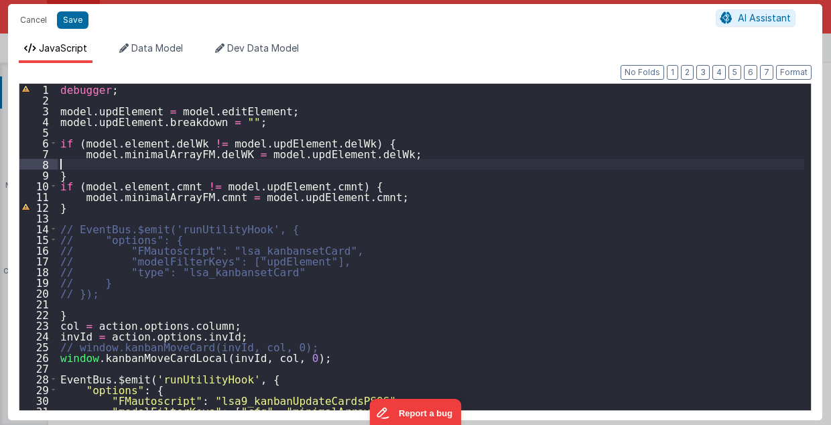
click at [172, 162] on div "debugger ; model . updElement = model . editElement ; model . updElement . brea…" at bounding box center [431, 258] width 747 height 349
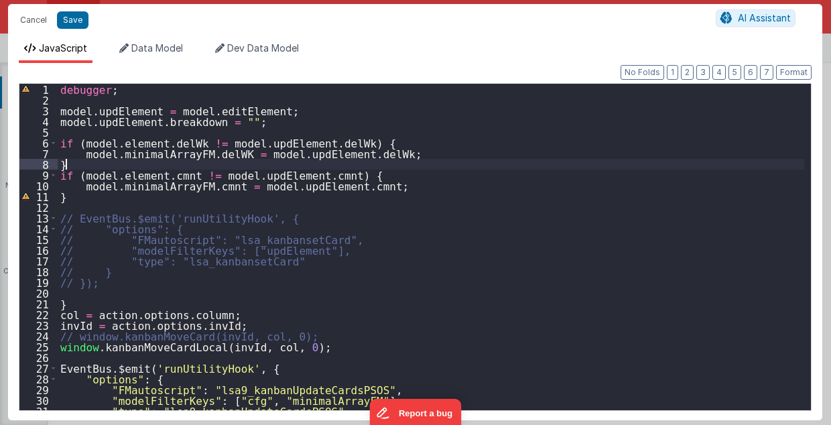
click at [137, 162] on div "debugger ; model . updElement = model . editElement ; model . updElement . brea…" at bounding box center [431, 258] width 747 height 349
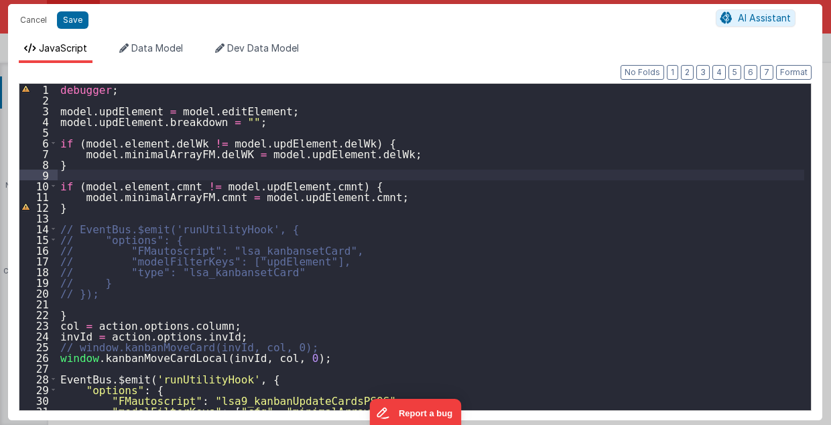
click at [350, 196] on div "debugger ; model . updElement = model . editElement ; model . updElement . brea…" at bounding box center [431, 258] width 747 height 349
click at [361, 154] on div "debugger ; model . updElement = model . editElement ; model . updElement . brea…" at bounding box center [431, 258] width 747 height 349
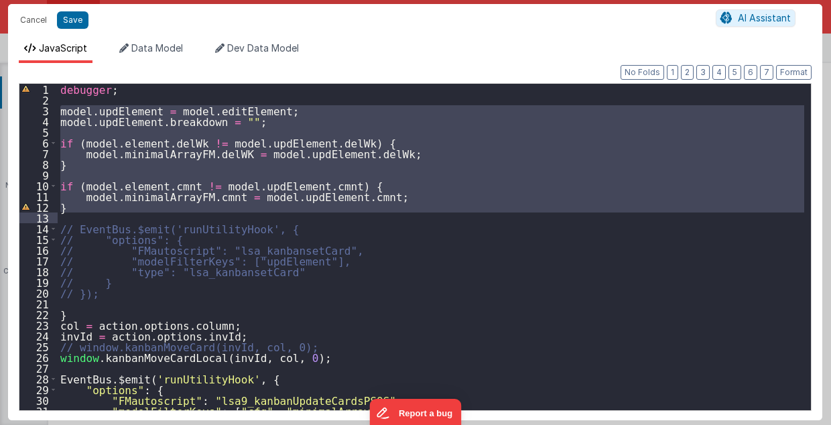
drag, startPoint x: 59, startPoint y: 109, endPoint x: 80, endPoint y: 217, distance: 109.4
click at [80, 217] on div "debugger ; model . updElement = model . editElement ; model . updElement . brea…" at bounding box center [431, 258] width 747 height 349
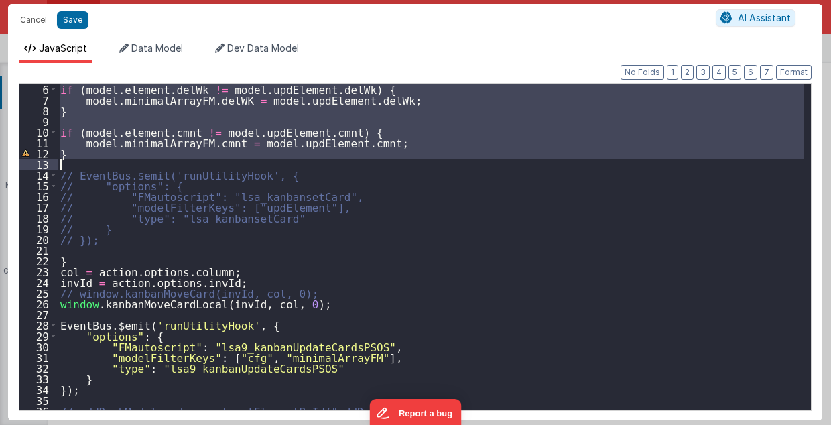
scroll to position [54, 0]
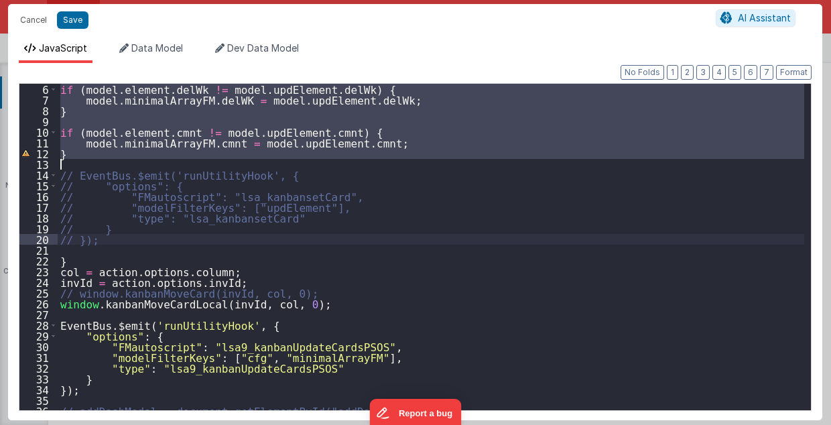
click at [560, 243] on div "if ( model . element . delWk != model . updElement . delWk ) { model . minimalA…" at bounding box center [431, 258] width 747 height 349
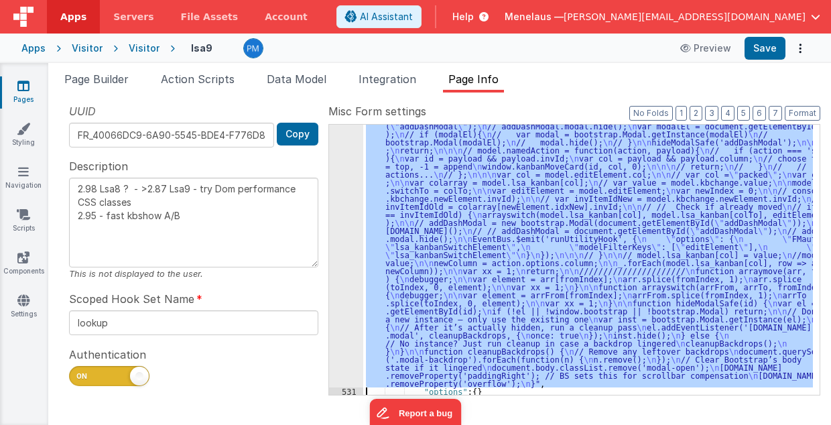
scroll to position [1161, 0]
click at [341, 267] on div "530" at bounding box center [346, 215] width 34 height 346
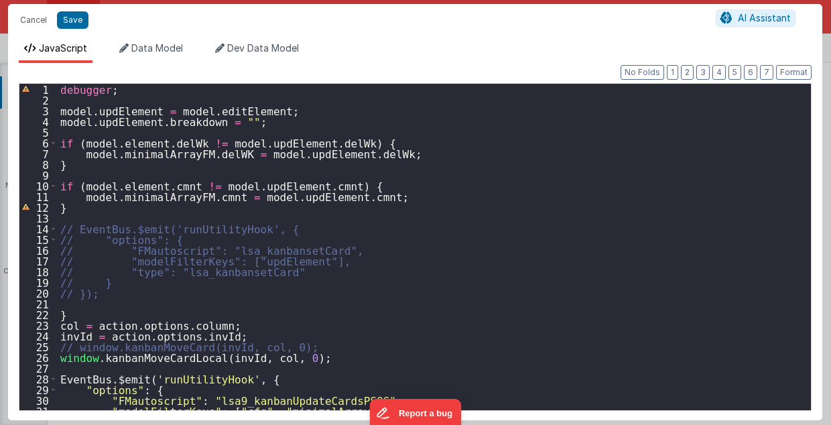
click at [73, 311] on div "debugger ; model . updElement = model . editElement ; model . updElement . brea…" at bounding box center [431, 258] width 747 height 349
type textarea "2.98 Lsa8 ? - >2.87 Lsa9 - try Dom performance CSS classes 2.95 - fast kbshow A…"
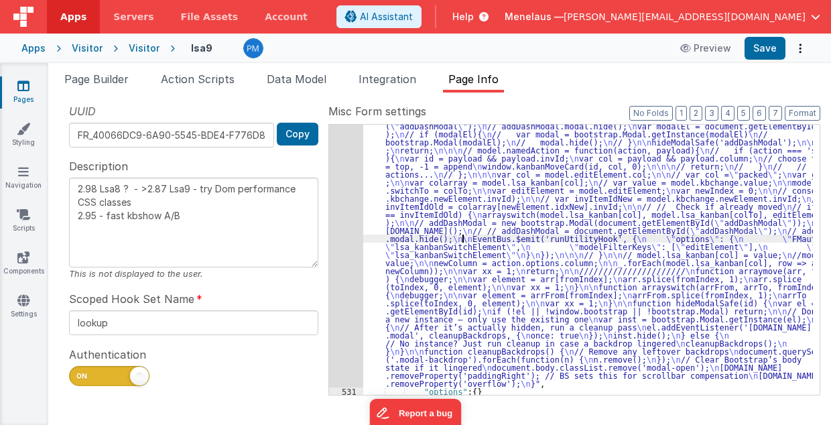
click at [463, 239] on div ""function" : "debugger; \n\n model.updElement = model.editElement; \n model.upd…" at bounding box center [588, 354] width 450 height 625
click at [350, 237] on div "530" at bounding box center [346, 215] width 34 height 346
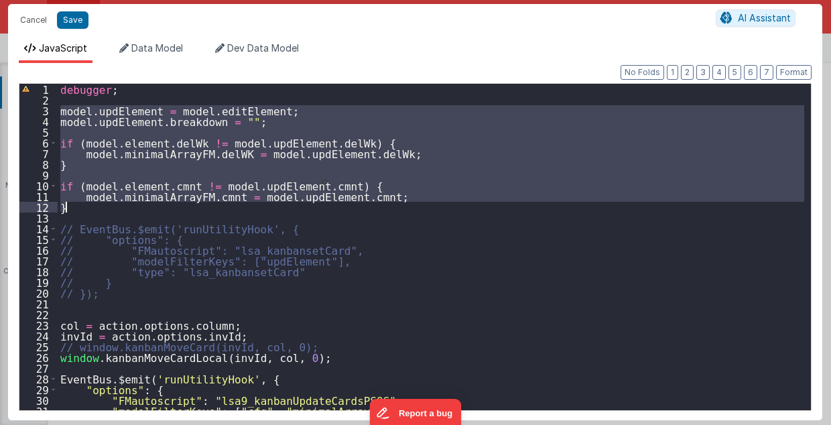
drag, startPoint x: 59, startPoint y: 105, endPoint x: 77, endPoint y: 206, distance: 102.2
click at [77, 206] on div "debugger ; model . updElement = model . editElement ; model . updElement . brea…" at bounding box center [431, 258] width 747 height 349
click at [34, 13] on button "Cancel" at bounding box center [33, 20] width 40 height 19
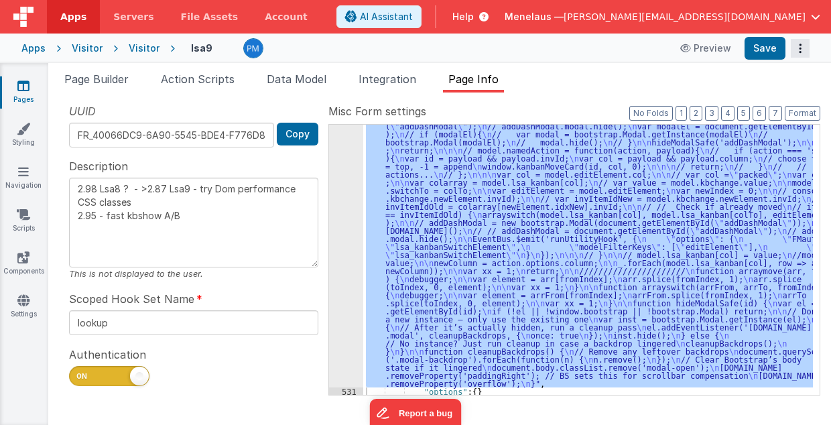
click at [797, 48] on button "Options" at bounding box center [800, 48] width 19 height 19
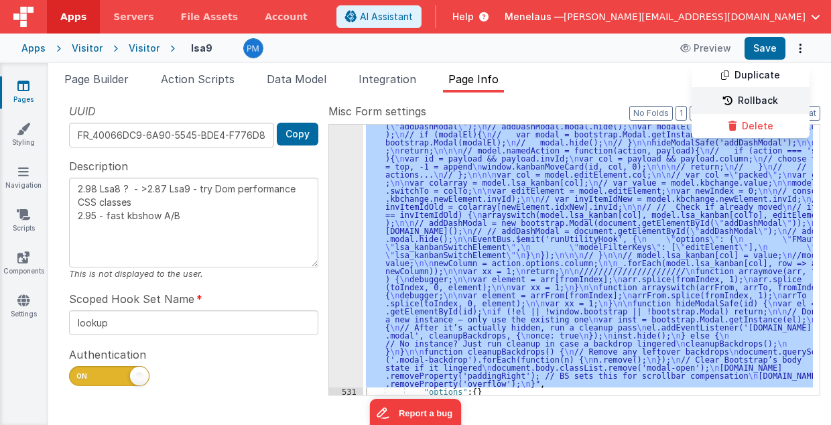
click at [772, 101] on link "Rollback" at bounding box center [751, 100] width 118 height 25
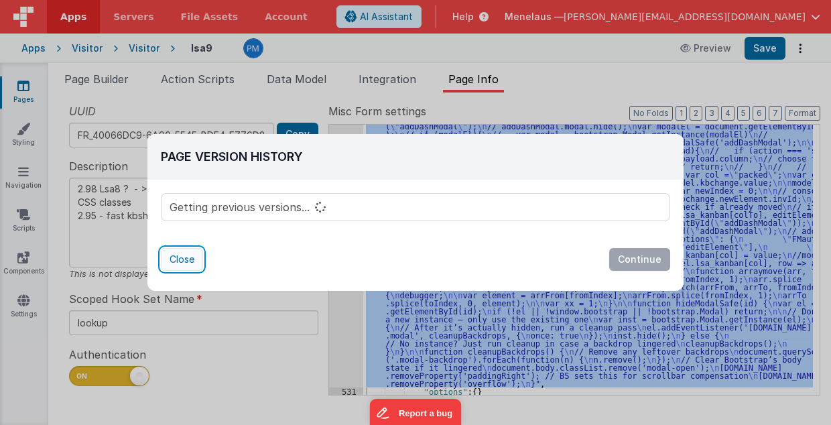
click at [190, 255] on button "Close" at bounding box center [182, 259] width 42 height 23
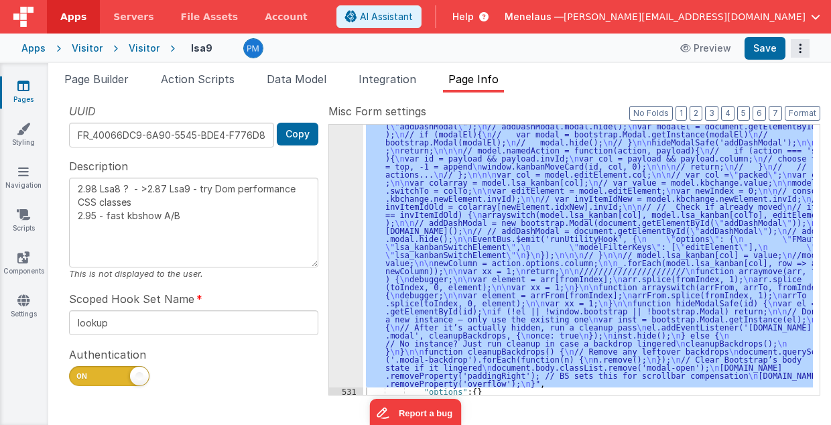
click at [800, 48] on icon "Options" at bounding box center [800, 48] width 19 height 1
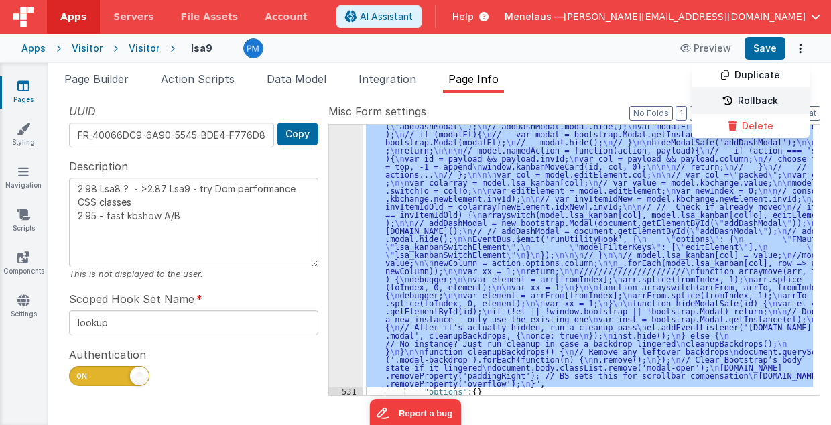
click at [778, 98] on link "Rollback" at bounding box center [751, 100] width 118 height 25
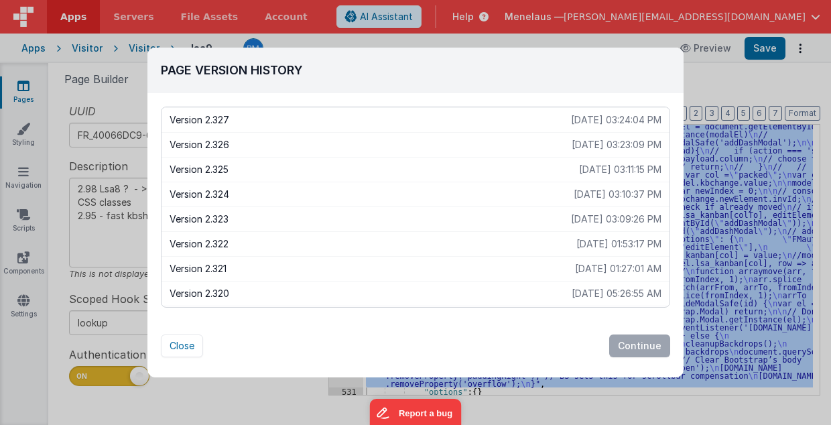
click at [221, 241] on p "Version 2.322" at bounding box center [373, 243] width 407 height 13
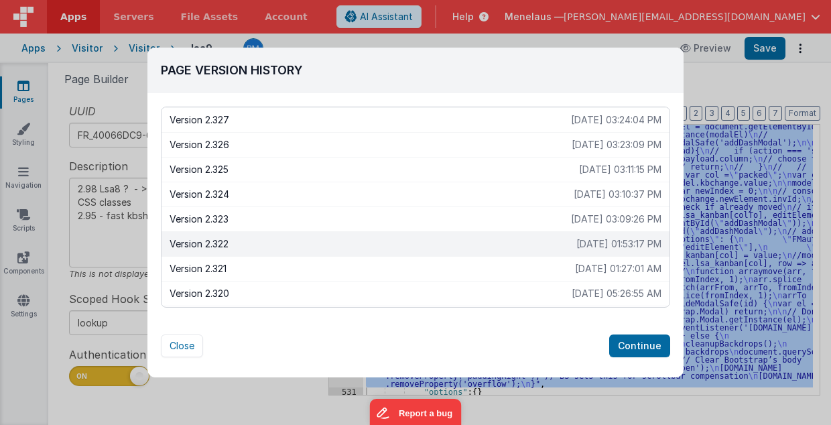
click at [221, 241] on p "Version 2.322" at bounding box center [373, 243] width 407 height 13
click at [637, 347] on button "Continue" at bounding box center [639, 345] width 61 height 23
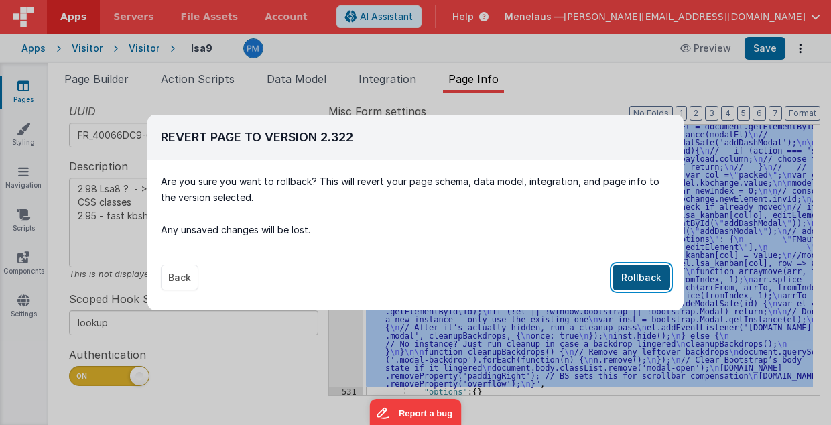
click at [640, 284] on button "Rollback" at bounding box center [642, 277] width 58 height 25
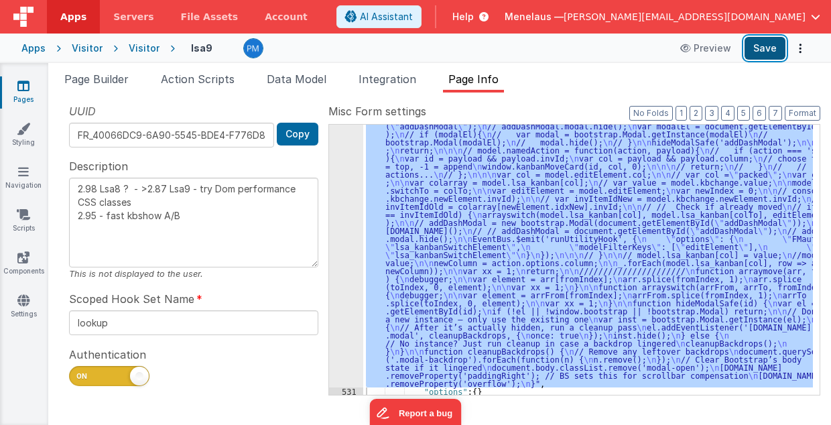
click at [761, 47] on button "Save" at bounding box center [765, 48] width 41 height 23
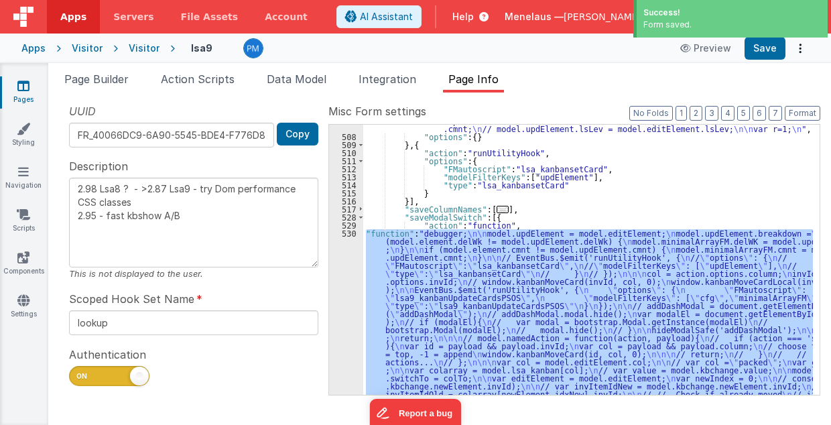
click at [345, 298] on div "530" at bounding box center [346, 402] width 34 height 346
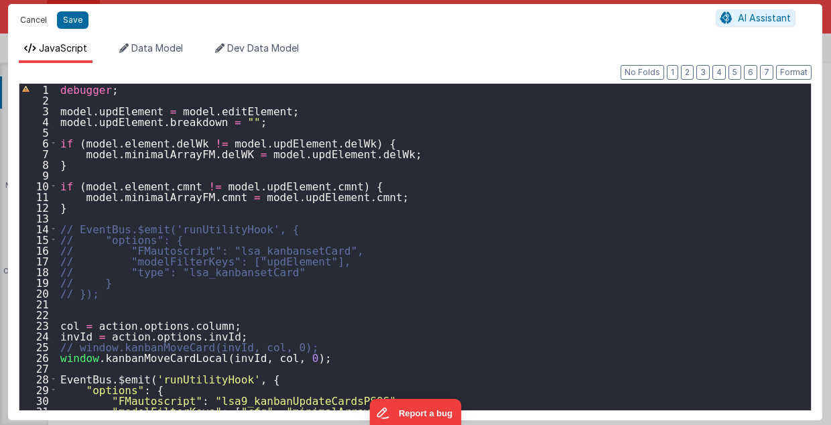
click at [32, 16] on button "Cancel" at bounding box center [33, 20] width 40 height 19
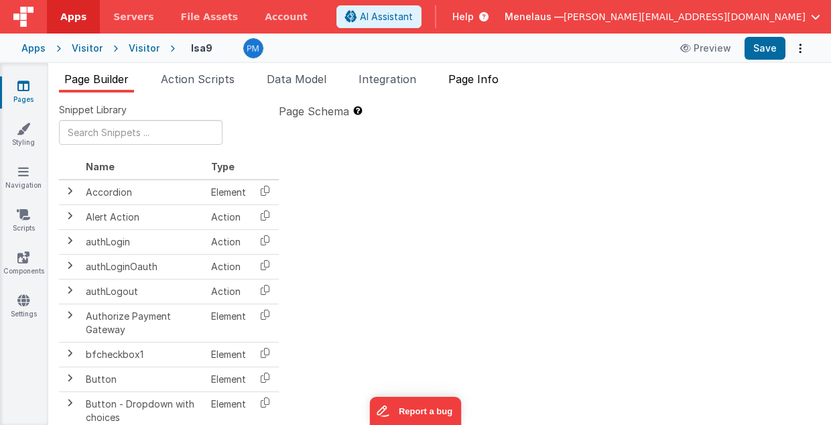
type textarea "2.98 Lsa8 ? - >2.87 Lsa9 - try Dom performance CSS classes 2.95 - fast kbshow A…"
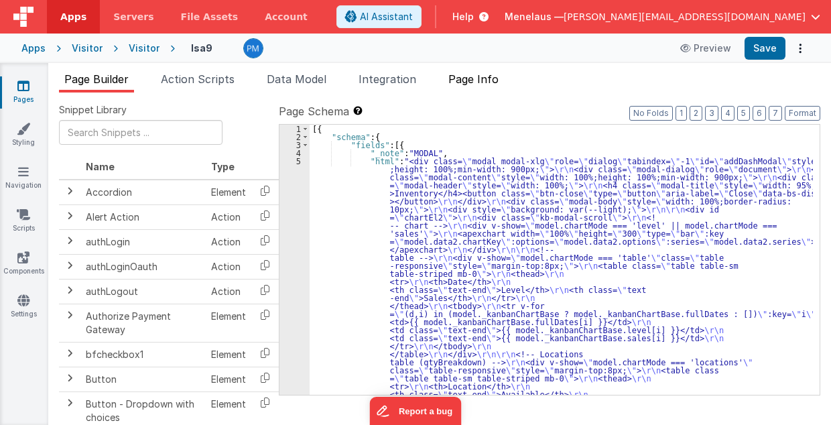
click at [483, 79] on span "Page Info" at bounding box center [473, 78] width 50 height 13
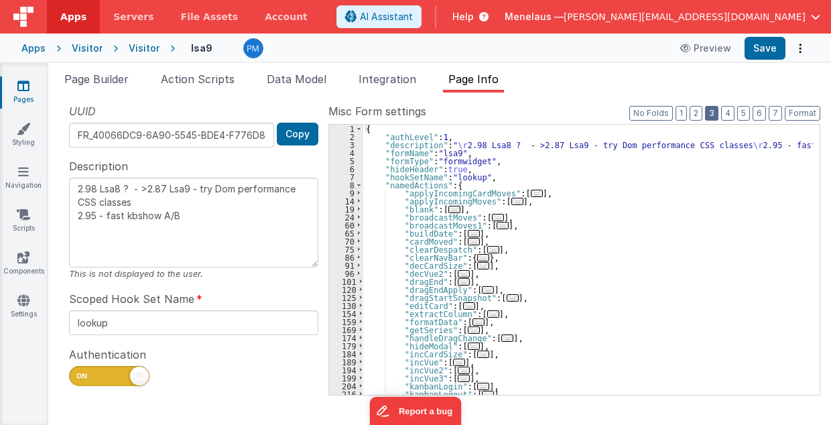
click at [715, 111] on button "3" at bounding box center [711, 113] width 13 height 15
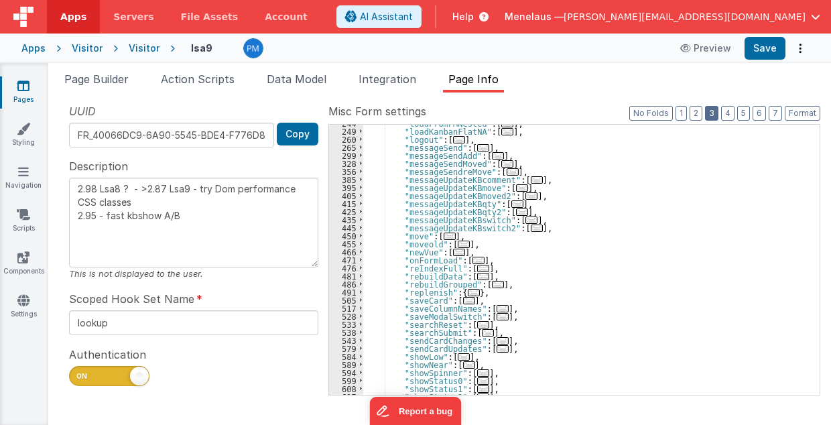
scroll to position [295, 0]
click at [497, 316] on span "..." at bounding box center [503, 316] width 12 height 7
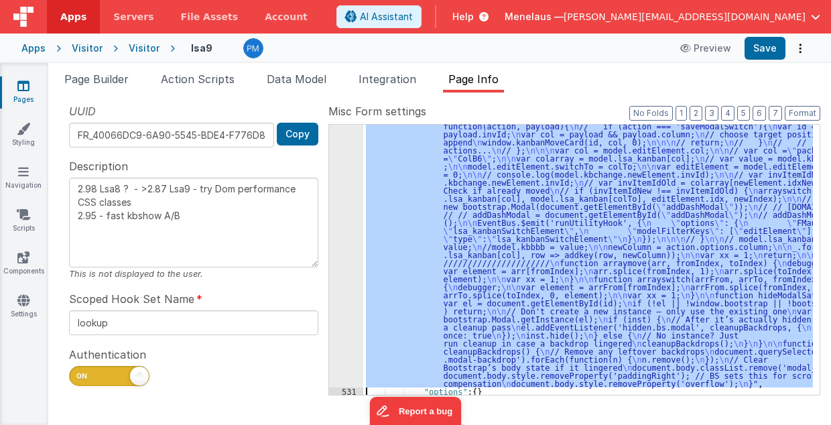
scroll to position [622, 0]
click at [347, 329] on div "530" at bounding box center [346, 194] width 34 height 386
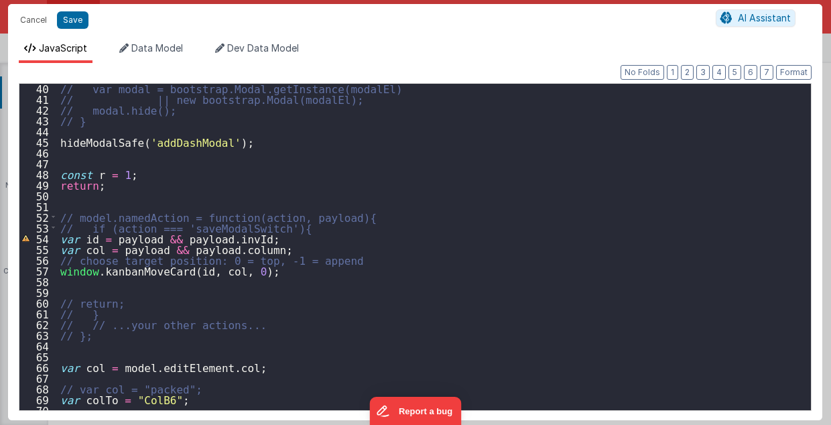
scroll to position [312, 0]
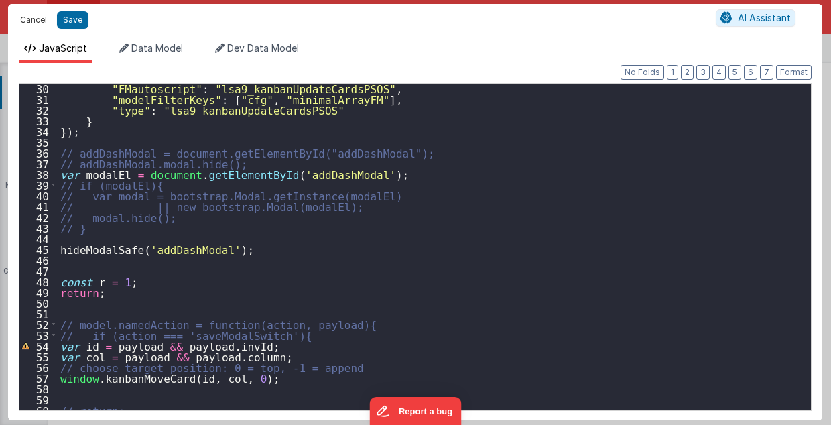
drag, startPoint x: 22, startPoint y: 21, endPoint x: 39, endPoint y: 15, distance: 17.8
click at [23, 21] on button "Cancel" at bounding box center [33, 20] width 40 height 19
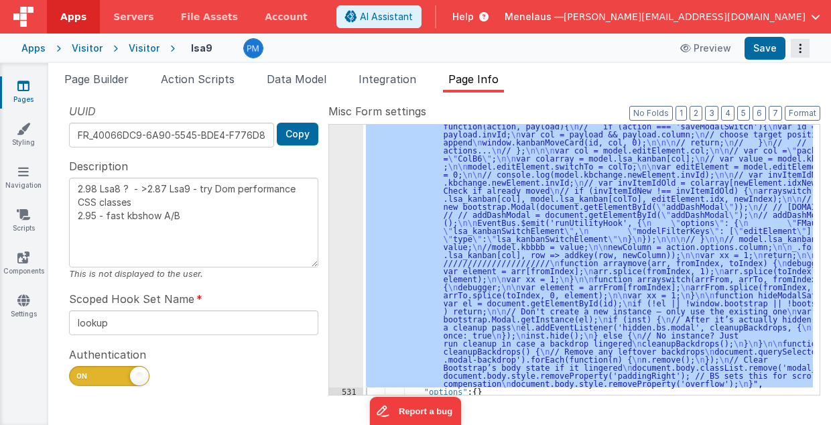
click at [800, 48] on icon "Options" at bounding box center [800, 48] width 19 height 1
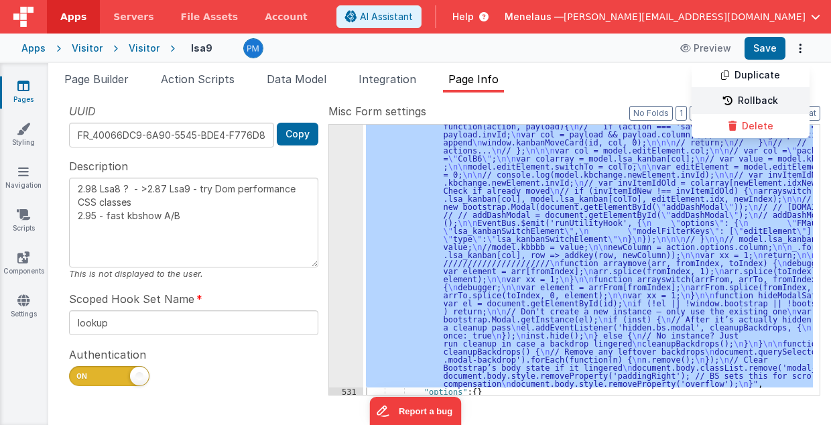
click at [763, 97] on link "Rollback" at bounding box center [751, 100] width 118 height 25
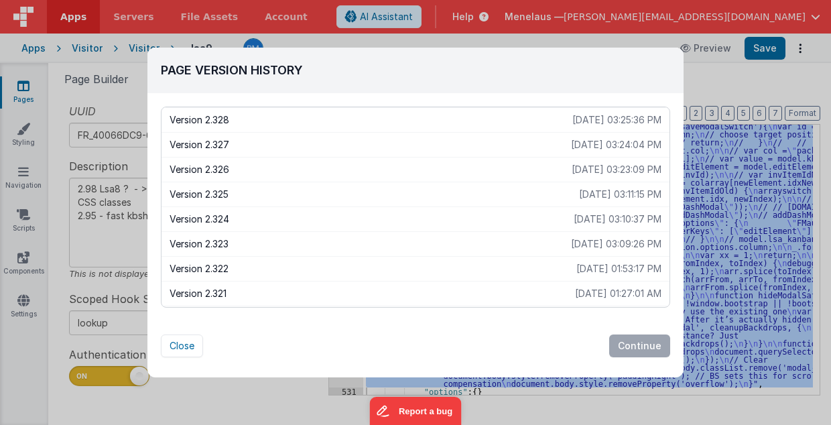
click at [206, 262] on p "Version 2.322" at bounding box center [373, 268] width 407 height 13
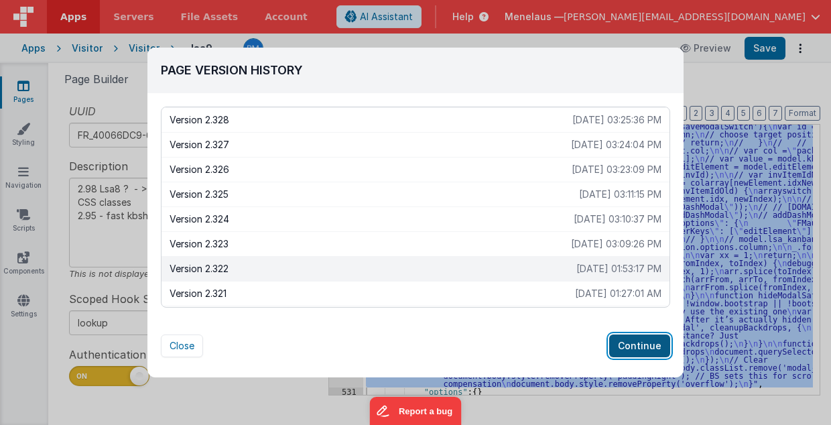
click at [642, 346] on button "Continue" at bounding box center [639, 345] width 61 height 23
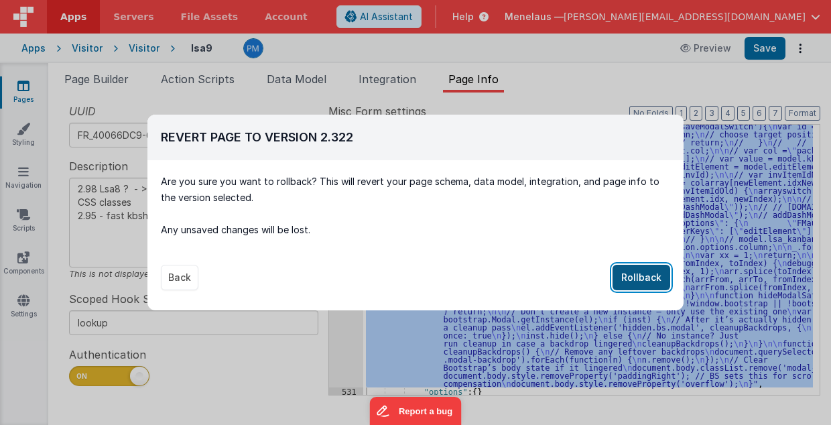
click at [641, 277] on button "Rollback" at bounding box center [642, 277] width 58 height 25
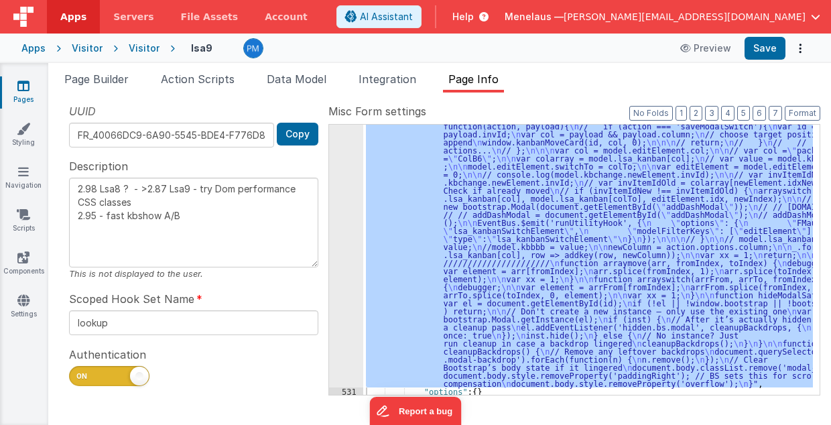
click at [558, 220] on div ""function" : "debugger; \n\n model.updElement = model.editElement; \n model.upd…" at bounding box center [588, 260] width 450 height 270
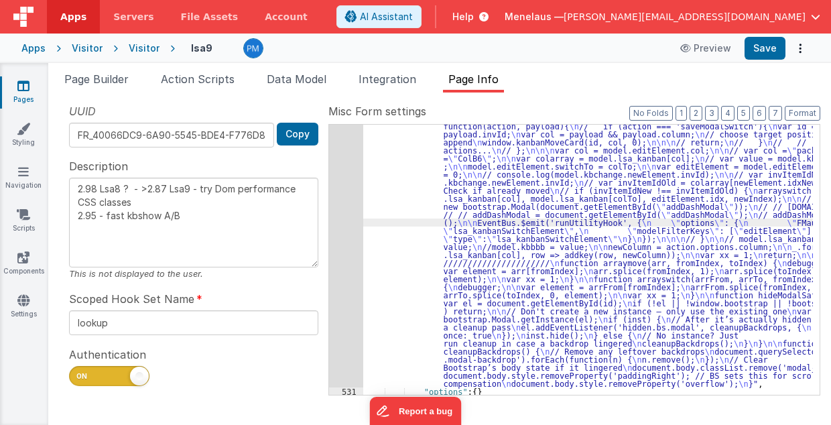
click at [338, 240] on div "530" at bounding box center [346, 194] width 34 height 386
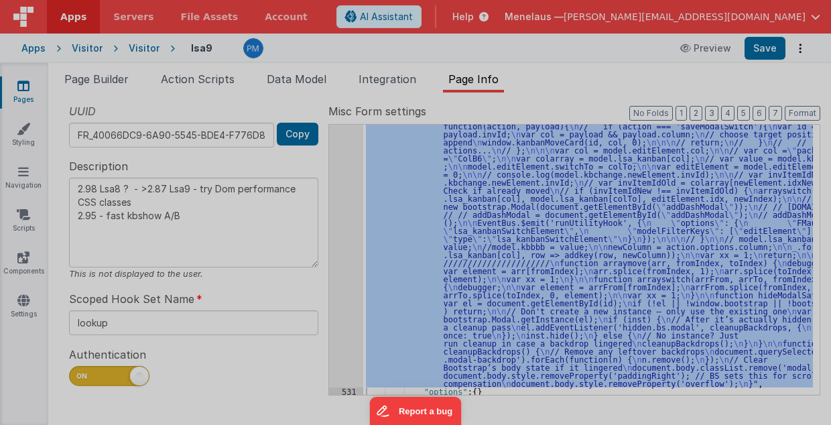
click at [338, 240] on div "debugger ; model . updElement = model . editElement ; model . updElement . brea…" at bounding box center [431, 244] width 747 height 349
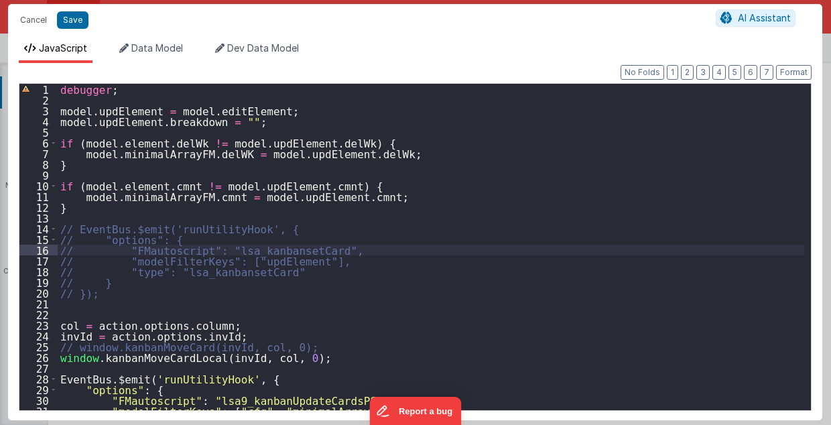
click at [330, 189] on div "debugger ; model . updElement = model . editElement ; model . updElement . brea…" at bounding box center [431, 258] width 747 height 349
click at [324, 188] on div "debugger ; model . updElement = model . editElement ; model . updElement . brea…" at bounding box center [431, 258] width 747 height 349
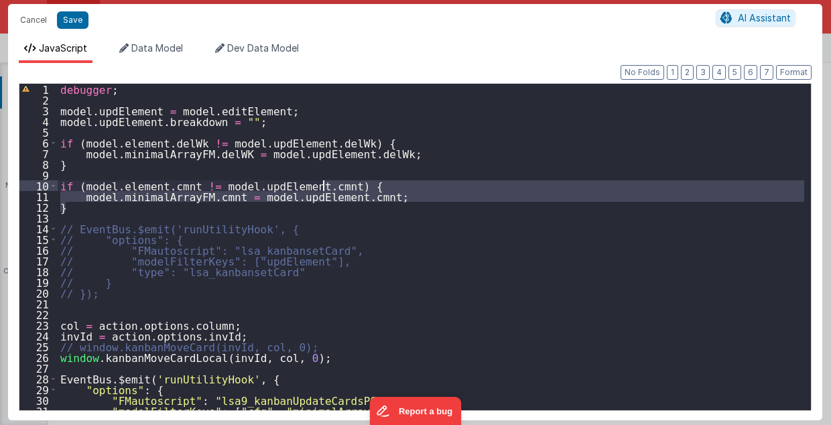
click at [336, 141] on div "debugger ; model . updElement = model . editElement ; model . updElement . brea…" at bounding box center [431, 258] width 747 height 349
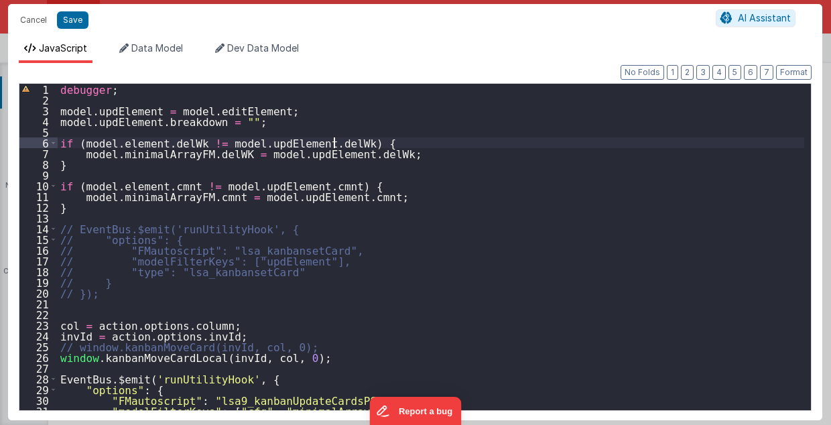
click at [336, 141] on div "debugger ; model . updElement = model . editElement ; model . updElement . brea…" at bounding box center [431, 258] width 747 height 349
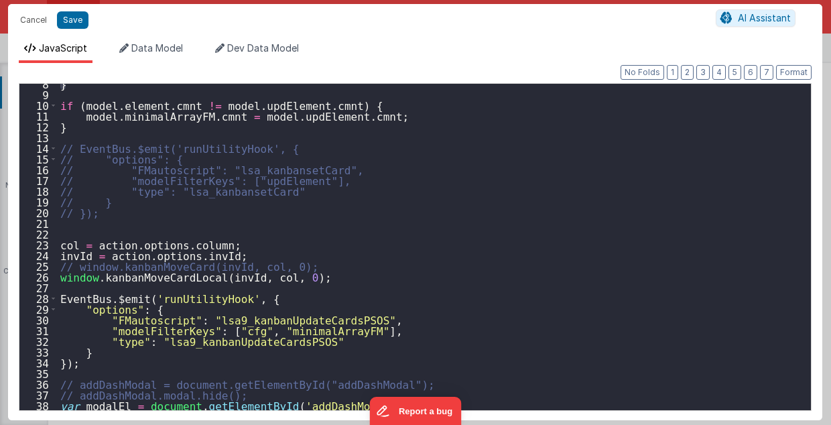
scroll to position [107, 0]
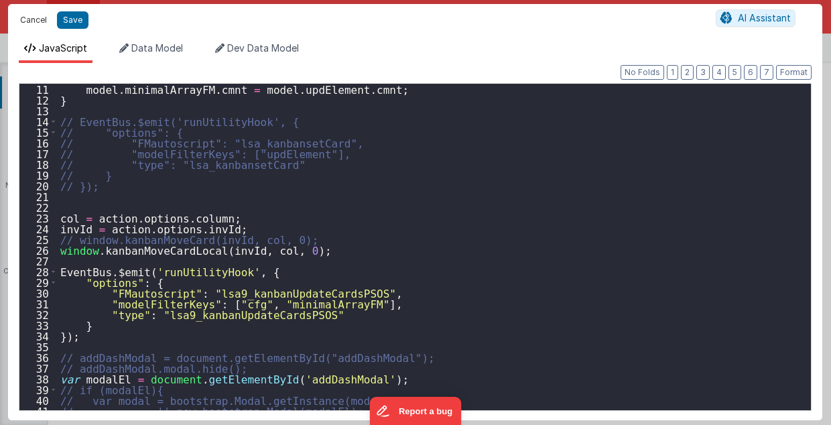
drag, startPoint x: 32, startPoint y: 19, endPoint x: 767, endPoint y: 143, distance: 745.1
click at [34, 18] on button "Cancel" at bounding box center [33, 20] width 40 height 19
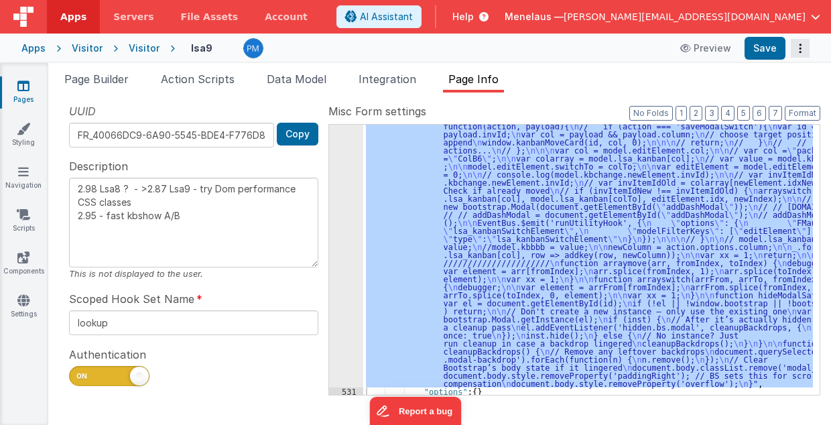
click at [799, 48] on icon "Options" at bounding box center [800, 48] width 19 height 1
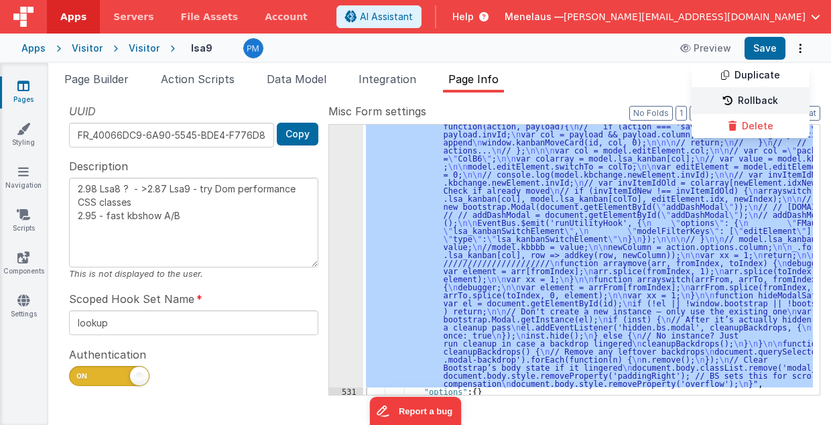
click at [773, 99] on link "Rollback" at bounding box center [751, 100] width 118 height 25
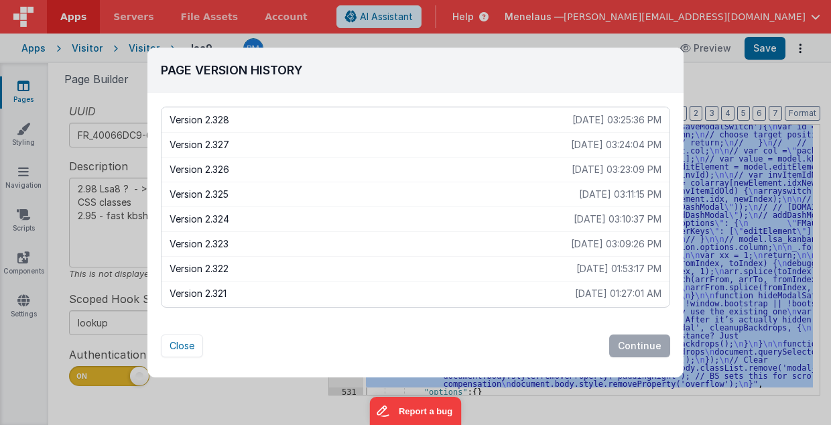
click at [208, 291] on p "Version 2.321" at bounding box center [373, 293] width 406 height 13
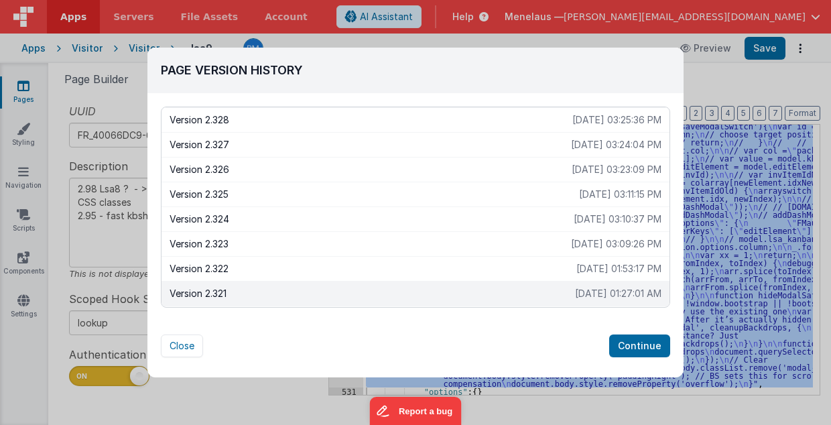
click at [208, 291] on p "Version 2.321" at bounding box center [373, 293] width 406 height 13
click at [645, 347] on button "Continue" at bounding box center [639, 345] width 61 height 23
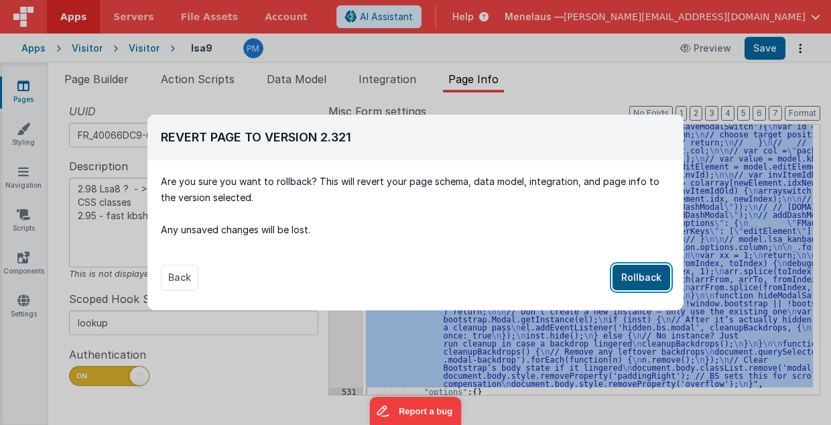
click at [654, 283] on button "Rollback" at bounding box center [642, 277] width 58 height 25
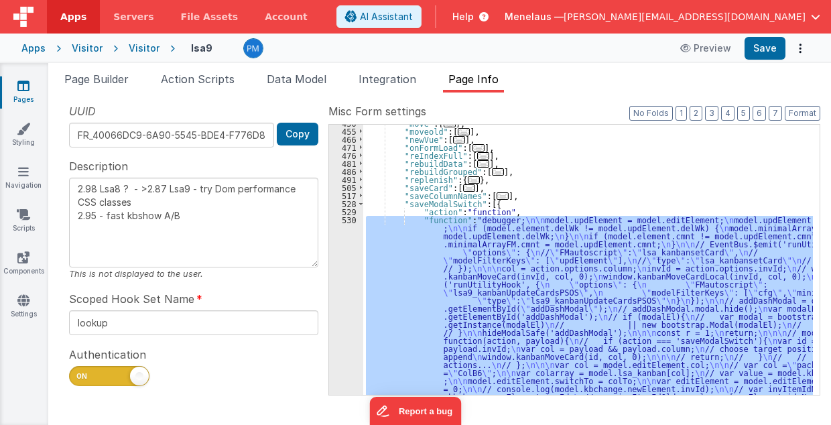
scroll to position [408, 0]
click at [615, 76] on ul "Page Builder Action Scripts Data Model Integration Page Info" at bounding box center [439, 81] width 783 height 21
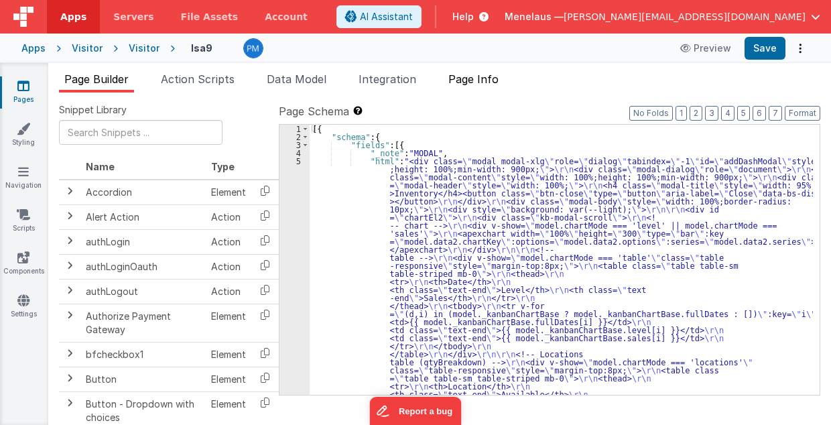
click at [475, 79] on span "Page Info" at bounding box center [473, 78] width 50 height 13
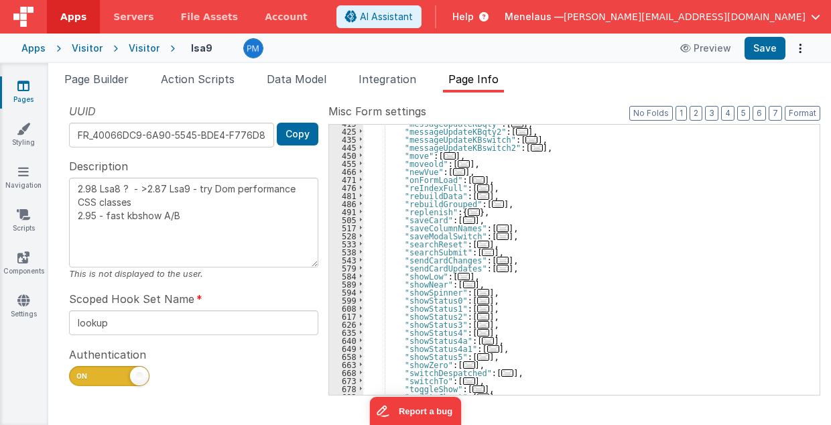
scroll to position [375, 0]
click at [497, 235] on span "..." at bounding box center [503, 236] width 12 height 7
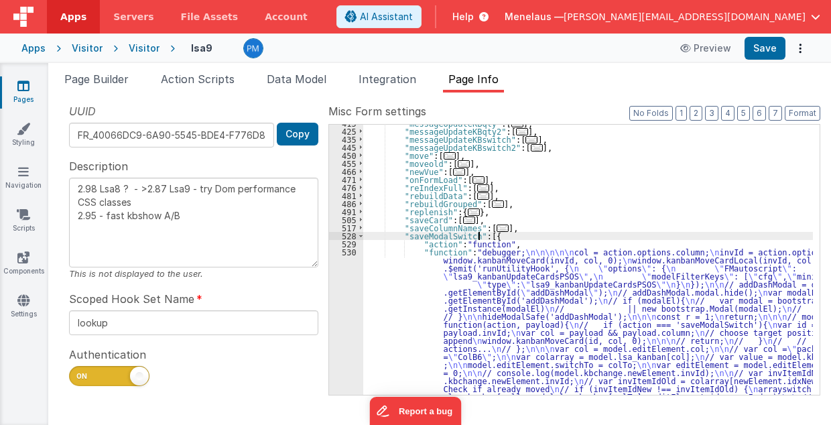
click at [475, 279] on div ""messageUpdateKBqty" : [ ... ] , "messageUpdateKBqty2" : [ ... ] , "messageUpda…" at bounding box center [588, 423] width 450 height 609
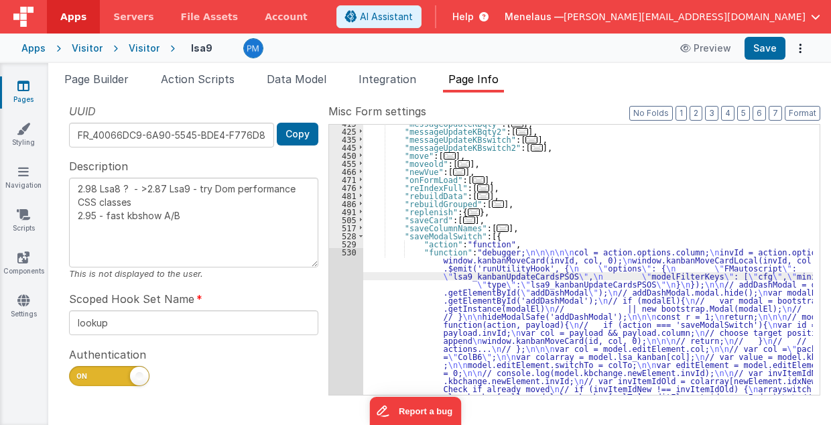
scroll to position [566, 0]
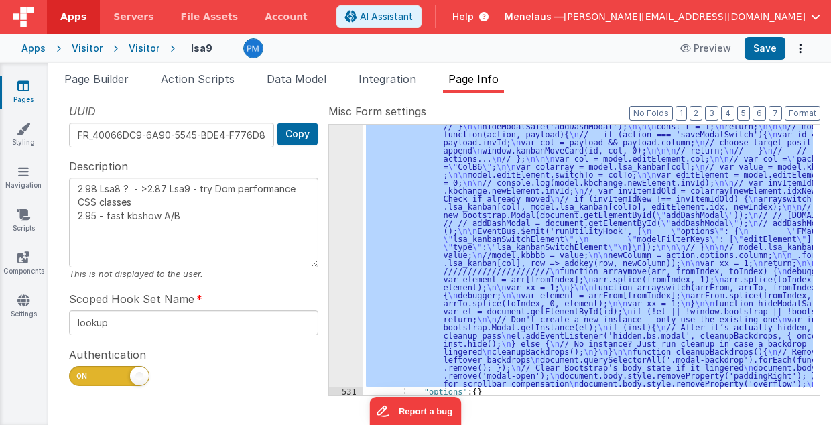
click at [347, 301] on div "530" at bounding box center [346, 223] width 34 height 330
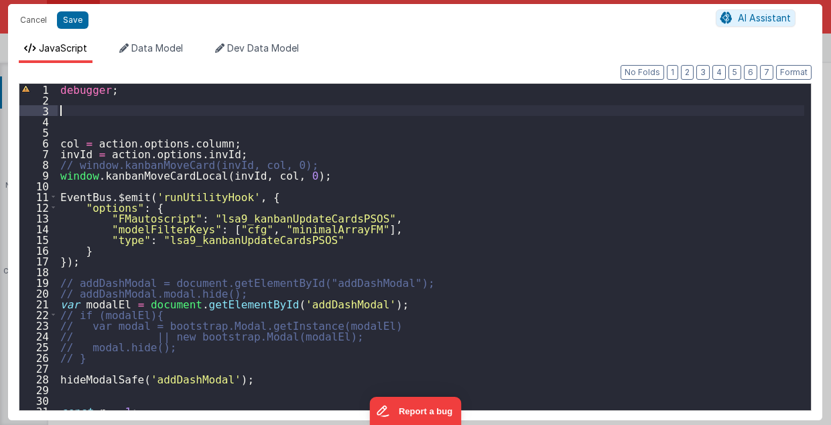
click at [77, 110] on div "debugger ; col = action . options . column ; invId = action . options . invId ;…" at bounding box center [431, 258] width 747 height 349
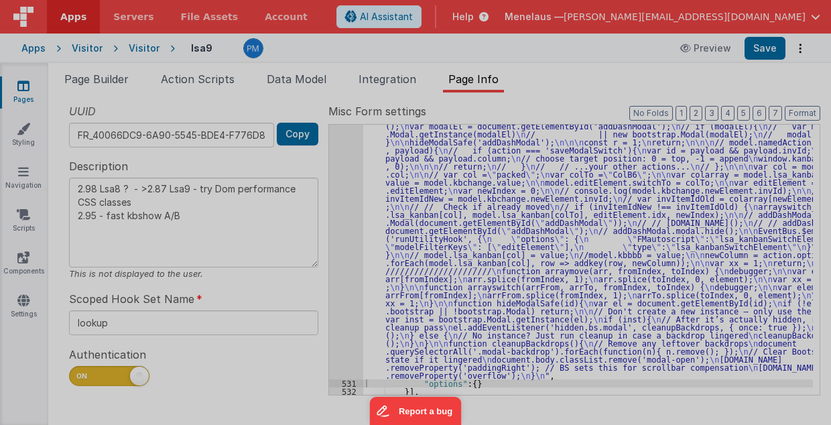
type textarea "2.98 Lsa8 ? - >2.87 Lsa9 - try Dom performance CSS classes 2.95 - fast kbshow A…"
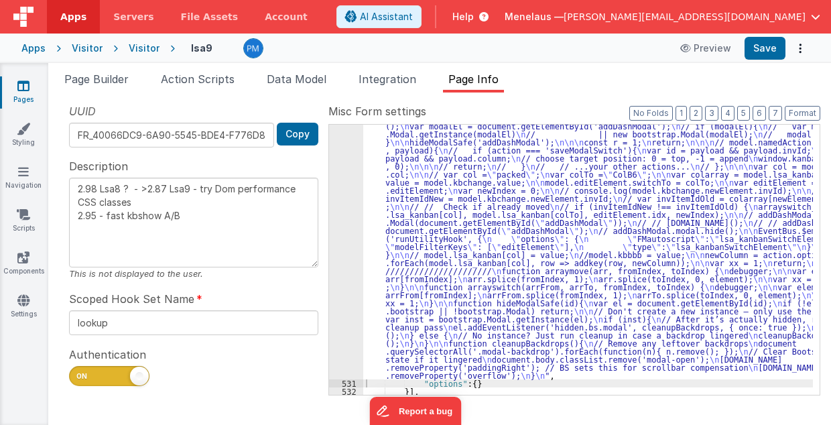
click at [589, 76] on ul "Page Builder Action Scripts Data Model Integration Page Info" at bounding box center [439, 81] width 783 height 21
click at [798, 45] on button "Options" at bounding box center [800, 48] width 19 height 19
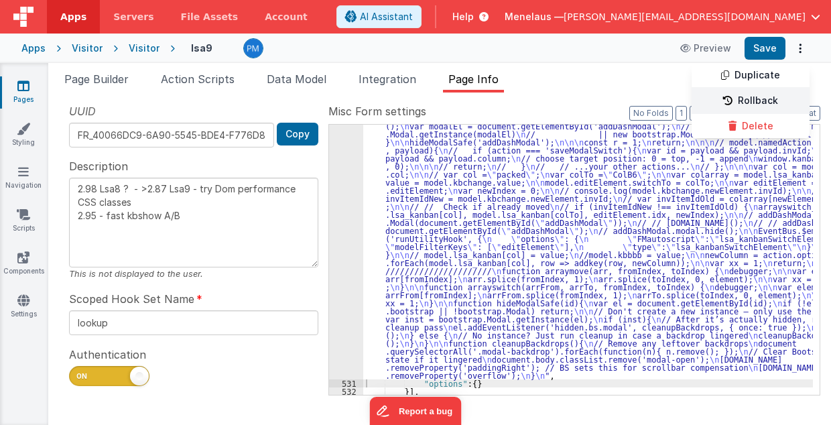
click at [762, 99] on link "Rollback" at bounding box center [751, 100] width 118 height 25
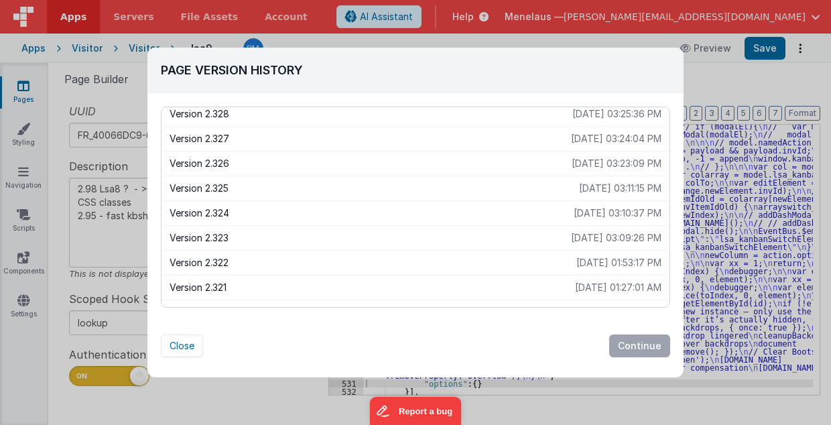
scroll to position [44, 0]
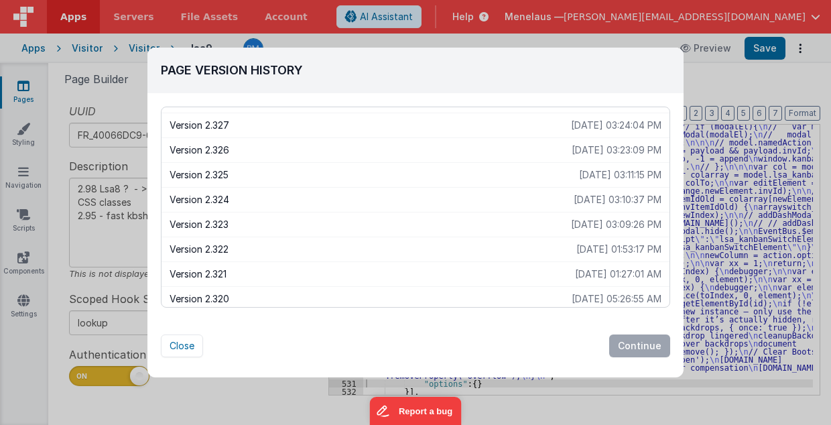
click at [224, 221] on p "Version 2.323" at bounding box center [371, 224] width 402 height 13
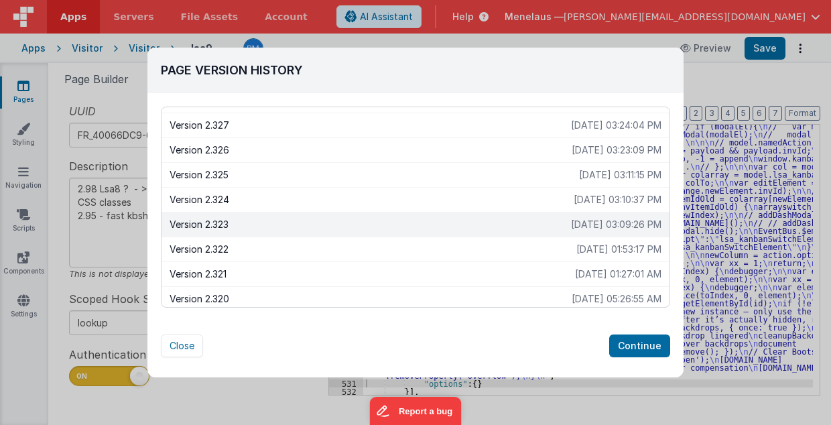
click at [224, 221] on p "Version 2.323" at bounding box center [371, 224] width 402 height 13
click at [635, 343] on button "Continue" at bounding box center [639, 345] width 61 height 23
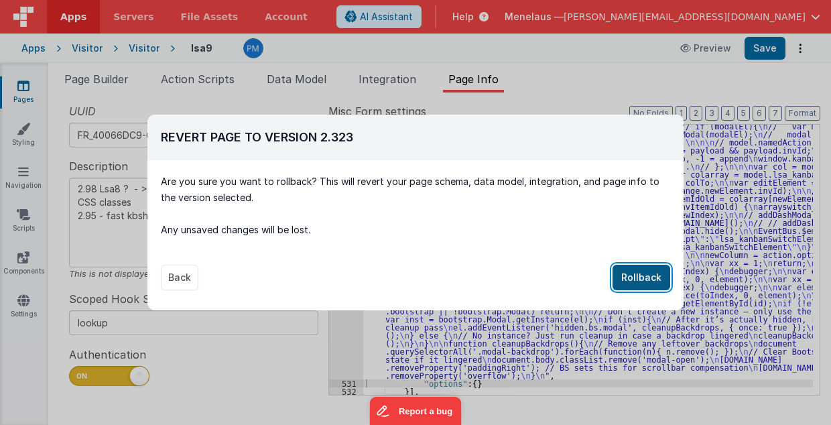
click at [634, 275] on button "Rollback" at bounding box center [642, 277] width 58 height 25
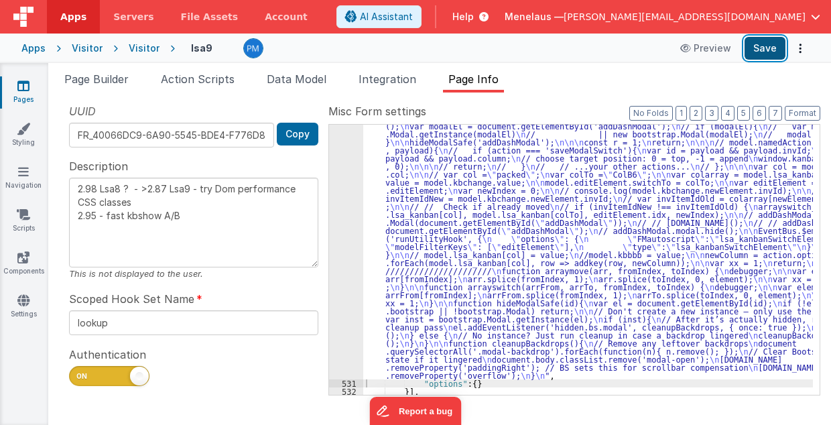
click at [776, 39] on button "Save" at bounding box center [765, 48] width 41 height 23
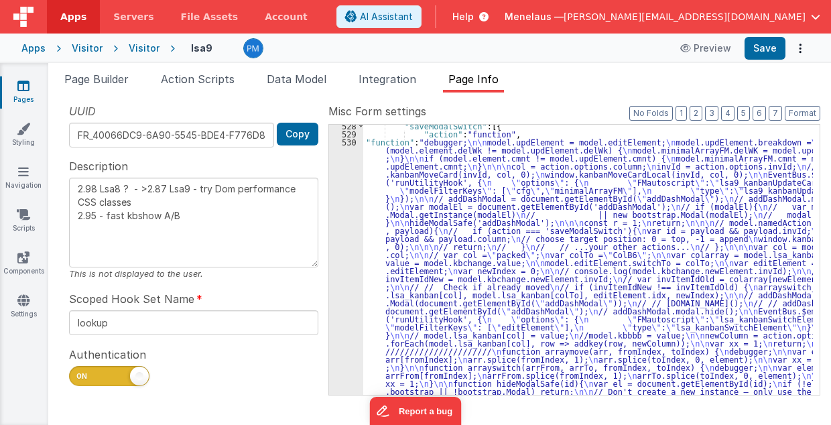
scroll to position [485, 0]
click at [800, 48] on icon "Options" at bounding box center [800, 48] width 19 height 1
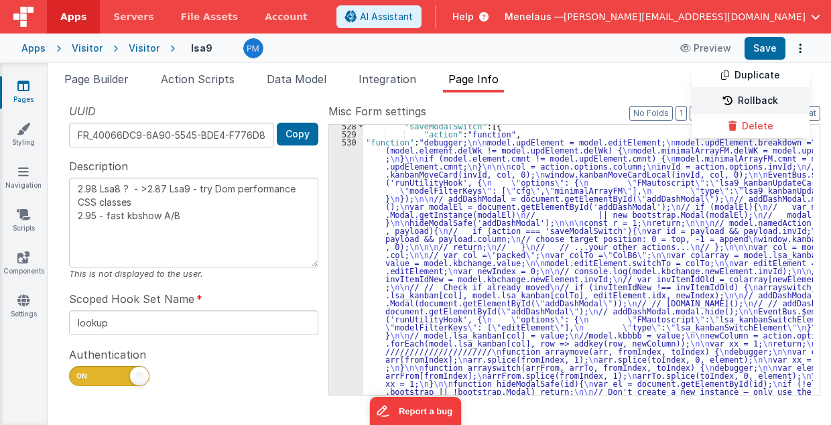
click at [775, 97] on link "Rollback" at bounding box center [751, 100] width 118 height 25
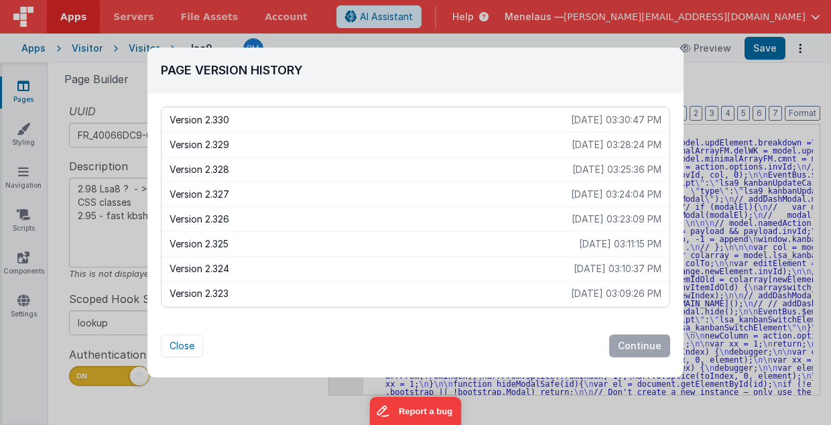
click at [209, 192] on p "Version 2.327" at bounding box center [371, 194] width 402 height 13
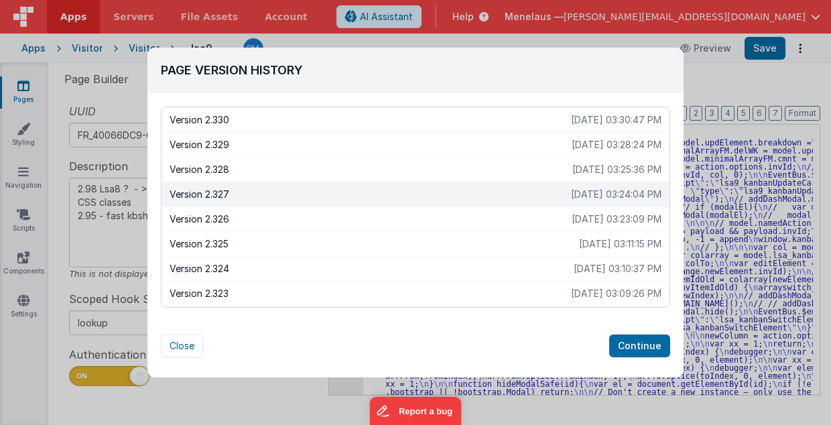
click at [209, 192] on p "Version 2.327" at bounding box center [371, 194] width 402 height 13
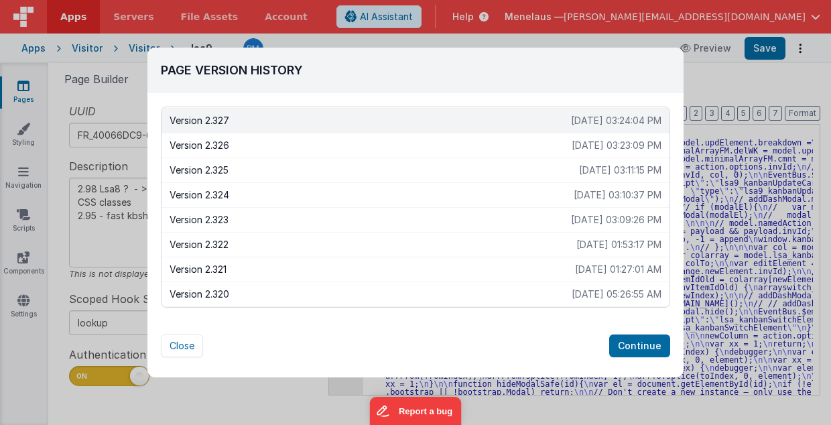
scroll to position [89, 0]
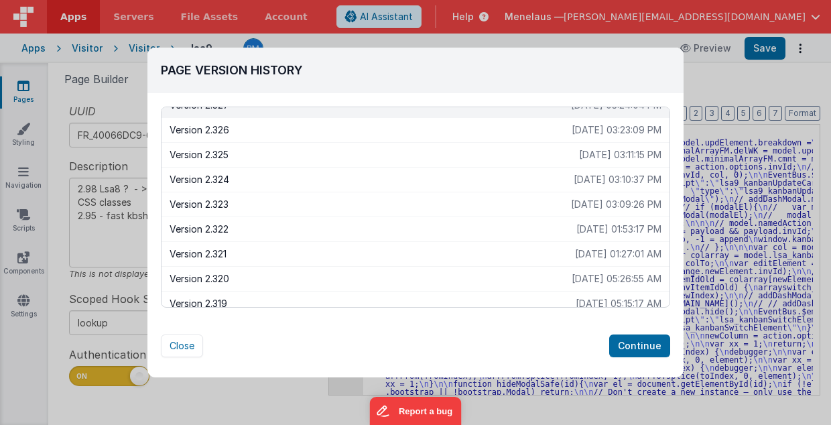
click at [220, 277] on p "Version 2.320" at bounding box center [371, 278] width 402 height 13
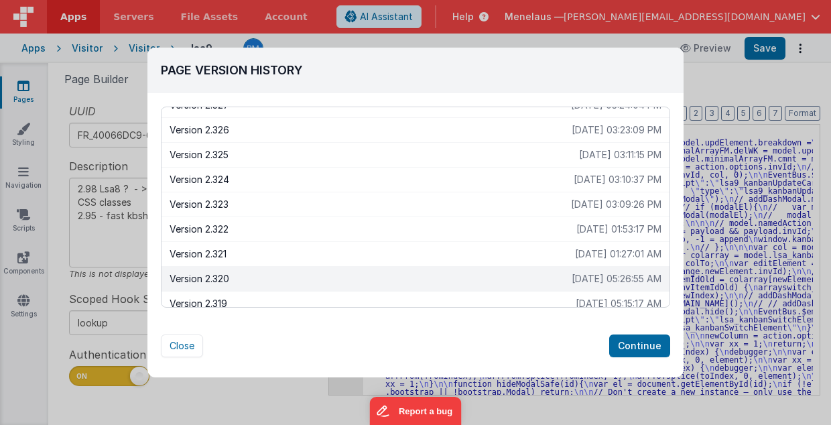
click at [220, 276] on p "Version 2.320" at bounding box center [371, 278] width 402 height 13
click at [652, 336] on button "Continue" at bounding box center [639, 345] width 61 height 23
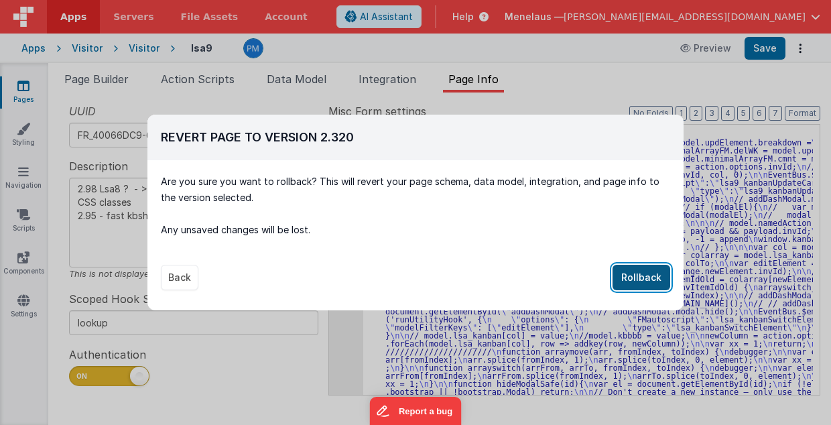
click at [641, 278] on button "Rollback" at bounding box center [642, 277] width 58 height 25
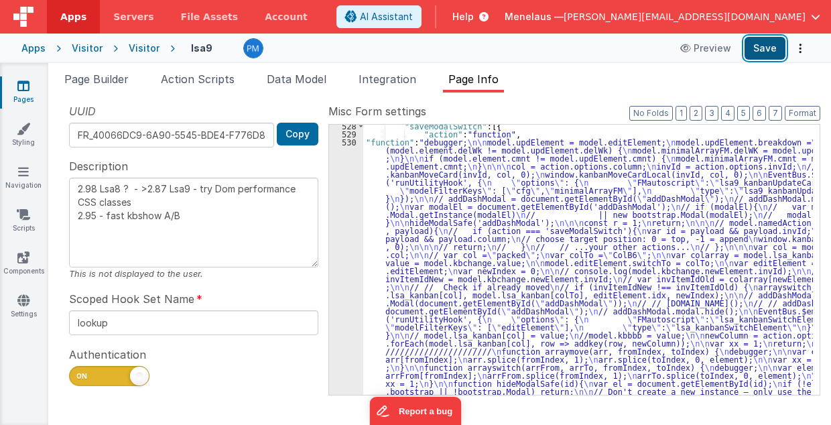
click at [763, 51] on button "Save" at bounding box center [765, 48] width 41 height 23
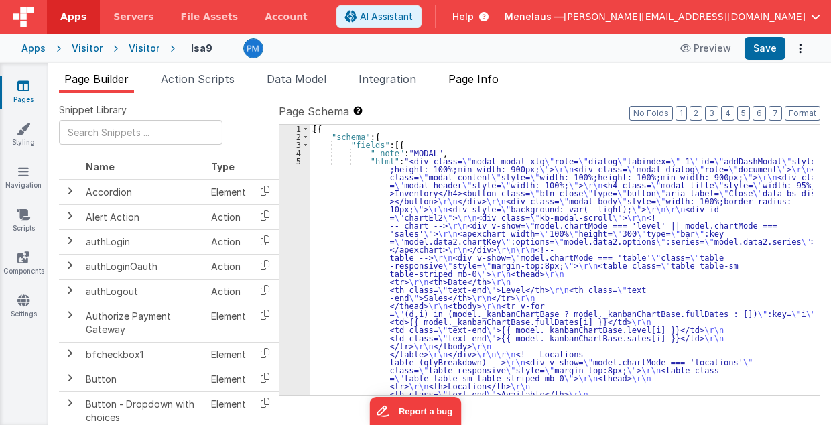
click at [481, 80] on span "Page Info" at bounding box center [473, 78] width 50 height 13
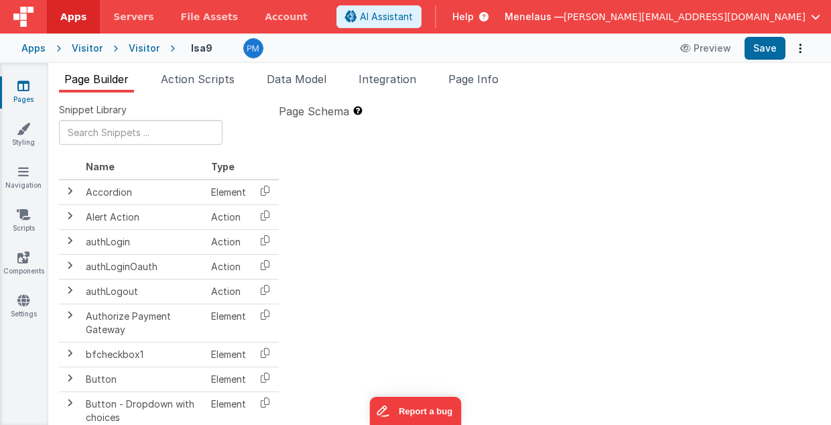
type textarea "2.98 Lsa8 ? - >2.87 Lsa9 - try Dom performance CSS classes 2.95 - fast kbshow A…"
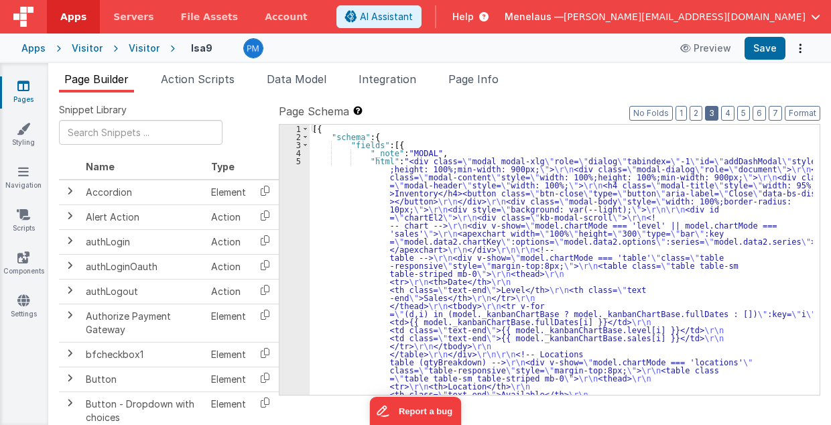
click at [715, 113] on button "3" at bounding box center [711, 113] width 13 height 15
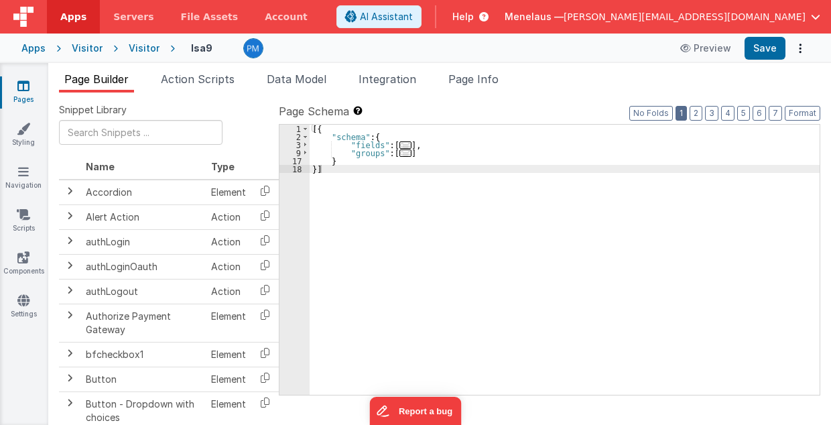
click at [685, 112] on button "1" at bounding box center [681, 113] width 11 height 15
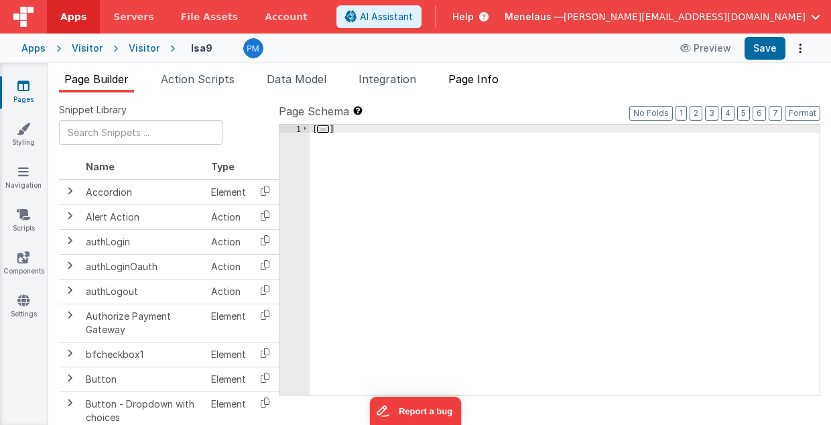
click at [487, 82] on span "Page Info" at bounding box center [473, 78] width 50 height 13
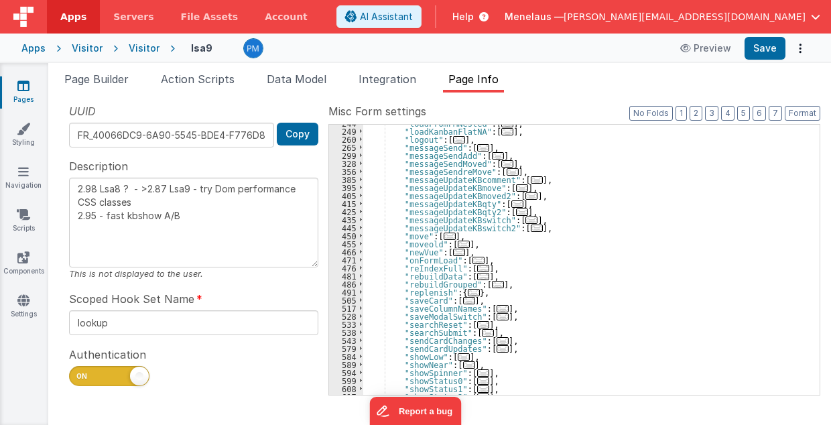
scroll to position [295, 0]
click at [497, 316] on span "..." at bounding box center [503, 316] width 12 height 7
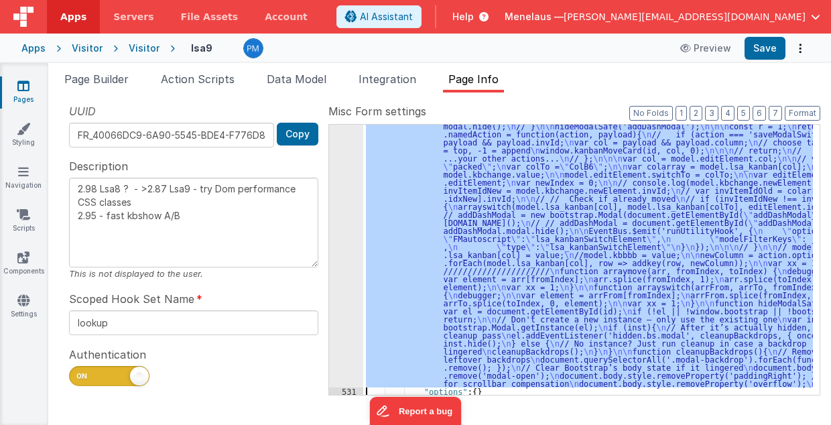
scroll to position [590, 0]
click at [347, 335] on div "530" at bounding box center [346, 211] width 34 height 354
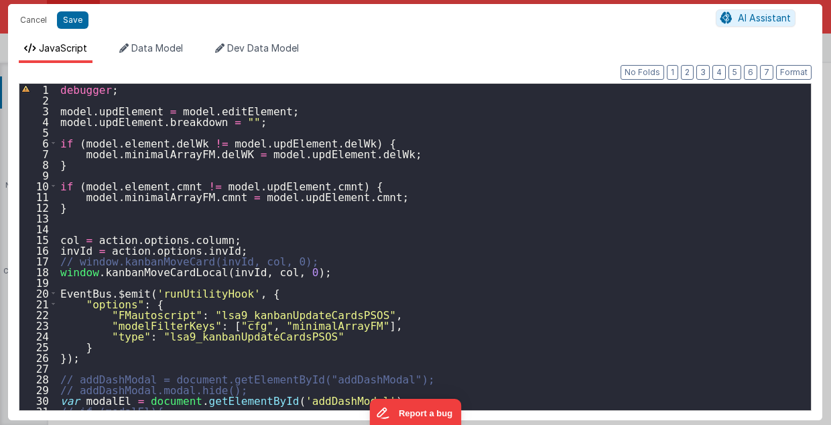
click at [189, 153] on div "debugger ; model . updElement = model . editElement ; model . updElement . brea…" at bounding box center [431, 258] width 747 height 349
click at [152, 141] on div "debugger ; model . updElement = model . editElement ; model . updElement . brea…" at bounding box center [431, 258] width 747 height 349
drag, startPoint x: 188, startPoint y: 153, endPoint x: 176, endPoint y: 143, distance: 15.3
click at [189, 153] on div "debugger ; model . updElement = model . editElement ; model . updElement . brea…" at bounding box center [431, 258] width 747 height 349
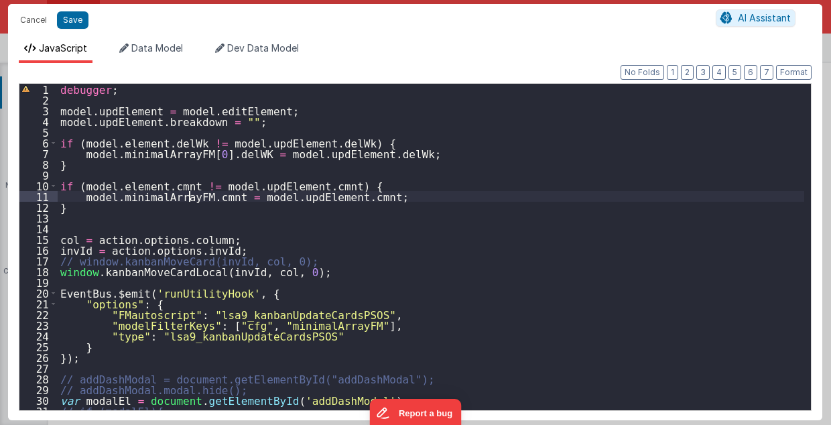
click at [188, 197] on div "debugger ; model . updElement = model . editElement ; model . updElement . brea…" at bounding box center [431, 258] width 747 height 349
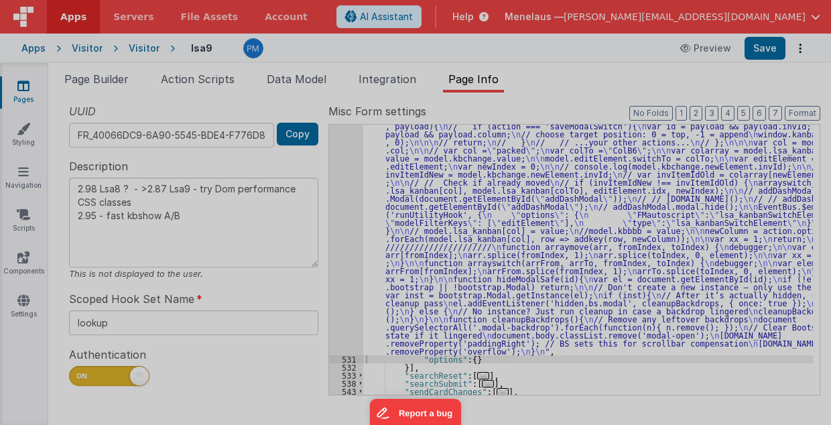
type textarea "2.98 Lsa8 ? - >2.87 Lsa9 - try Dom performance CSS classes 2.95 - fast kbshow A…"
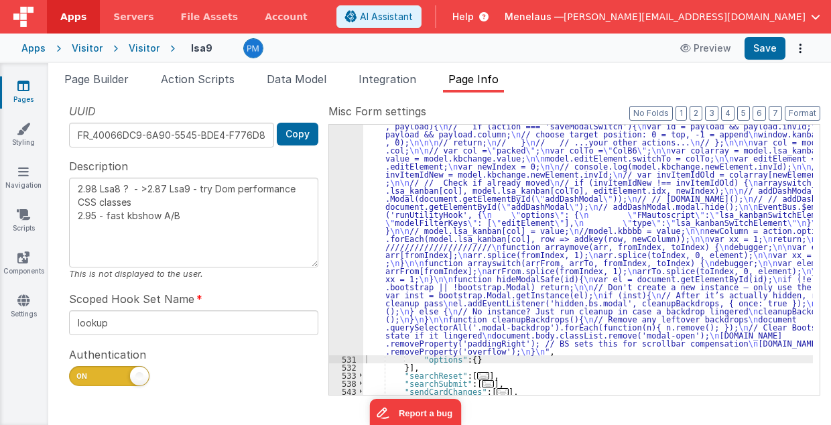
click at [456, 224] on div ""function" : "debugger; \n\n model.updElement = model.editElement; \n model.upd…" at bounding box center [588, 334] width 450 height 601
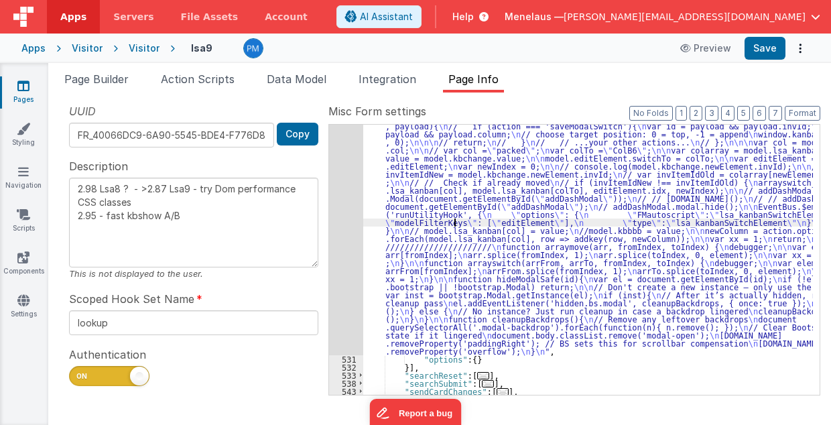
click at [353, 241] on div "530" at bounding box center [346, 195] width 34 height 322
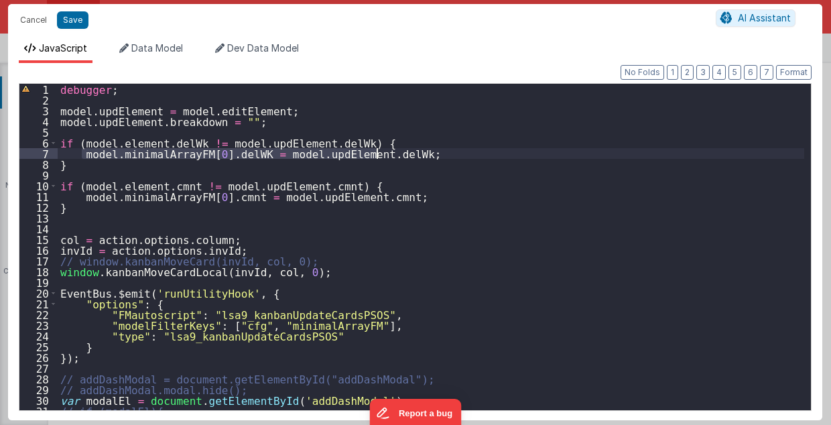
drag, startPoint x: 81, startPoint y: 154, endPoint x: 397, endPoint y: 151, distance: 315.7
click at [397, 151] on div "debugger ; model . updElement = model . editElement ; model . updElement . brea…" at bounding box center [431, 258] width 747 height 349
click at [233, 154] on div "debugger ; model . updElement = model . editElement ; model . updElement . brea…" at bounding box center [431, 247] width 747 height 326
click at [66, 17] on button "Save" at bounding box center [73, 19] width 32 height 17
type textarea "2.98 Lsa8 ? - >2.87 Lsa9 - try Dom performance CSS classes 2.95 - fast kbshow A…"
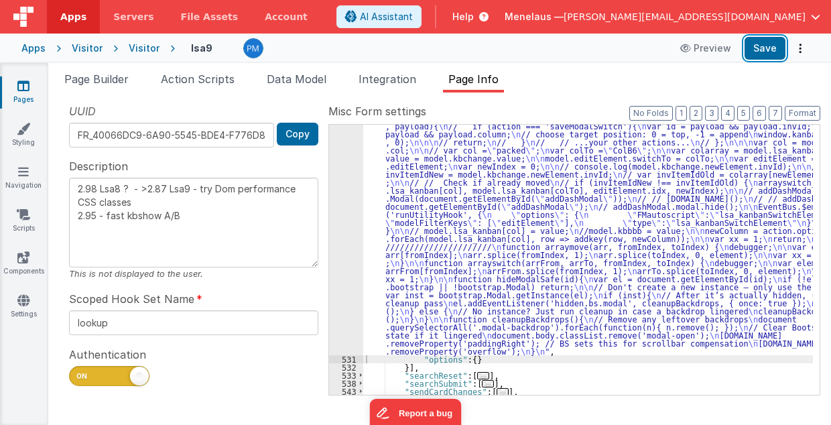
click at [764, 47] on button "Save" at bounding box center [765, 48] width 41 height 23
